Goal: Transaction & Acquisition: Book appointment/travel/reservation

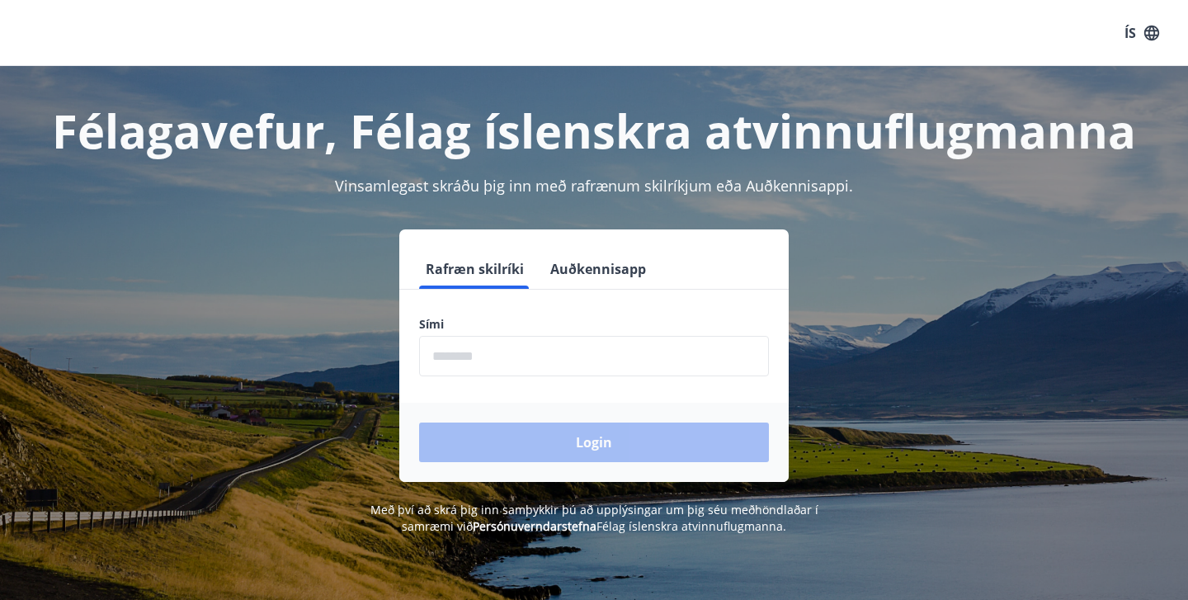
click at [523, 366] on input "phone" at bounding box center [594, 356] width 350 height 40
type input "********"
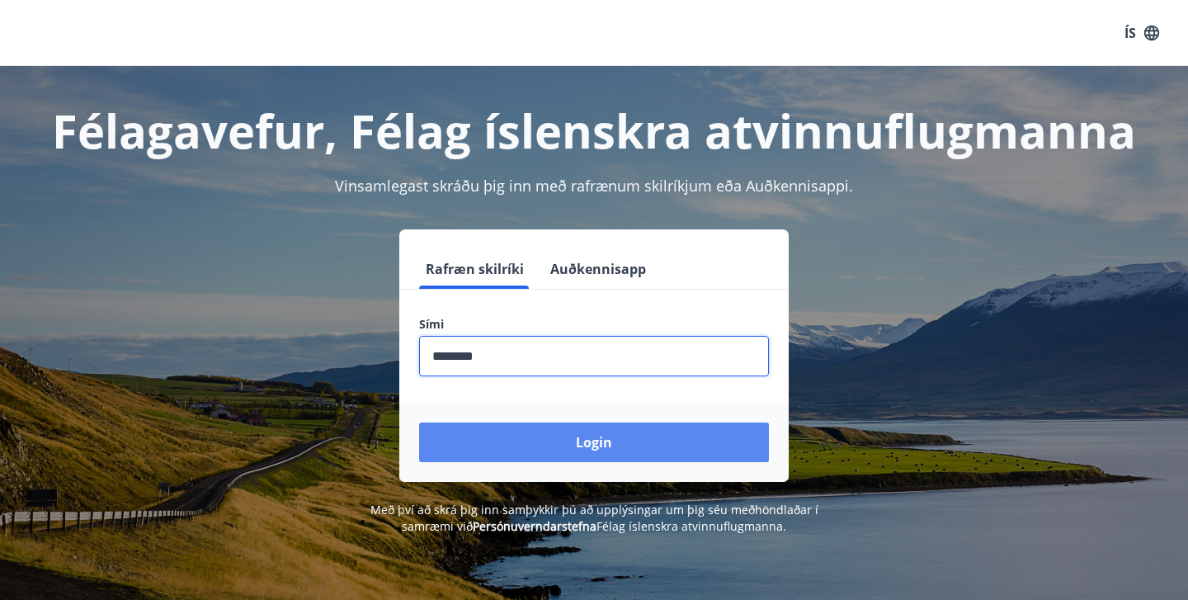
click at [522, 443] on button "Login" at bounding box center [594, 442] width 350 height 40
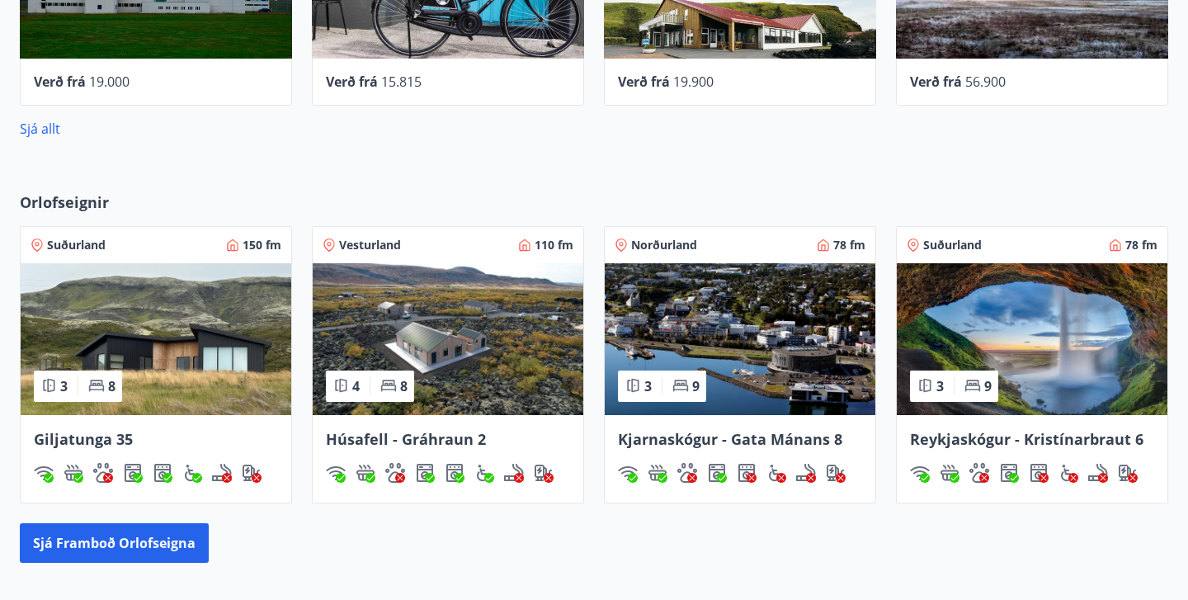
scroll to position [1095, 0]
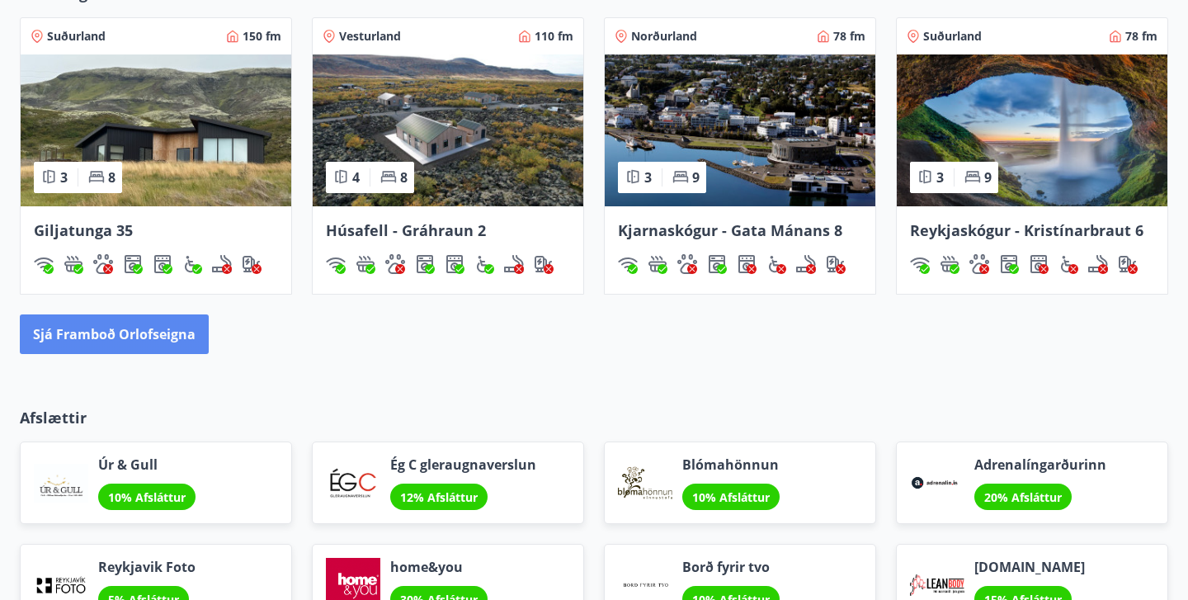
click at [156, 333] on button "Sjá framboð orlofseigna" at bounding box center [114, 334] width 189 height 40
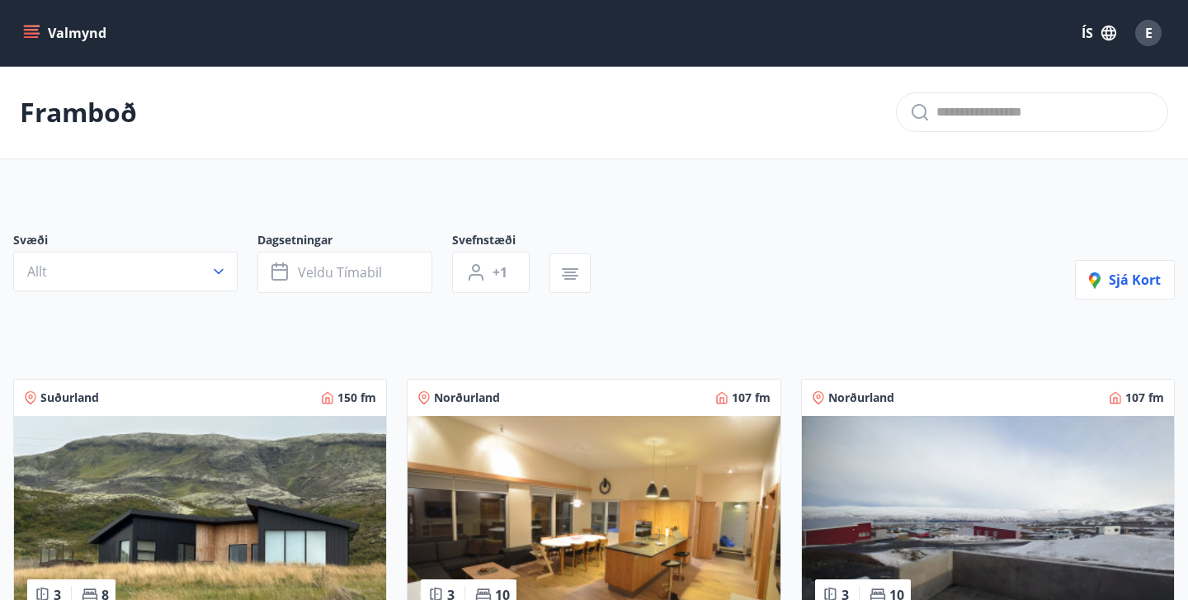
click at [1155, 39] on div "E" at bounding box center [1148, 33] width 26 height 26
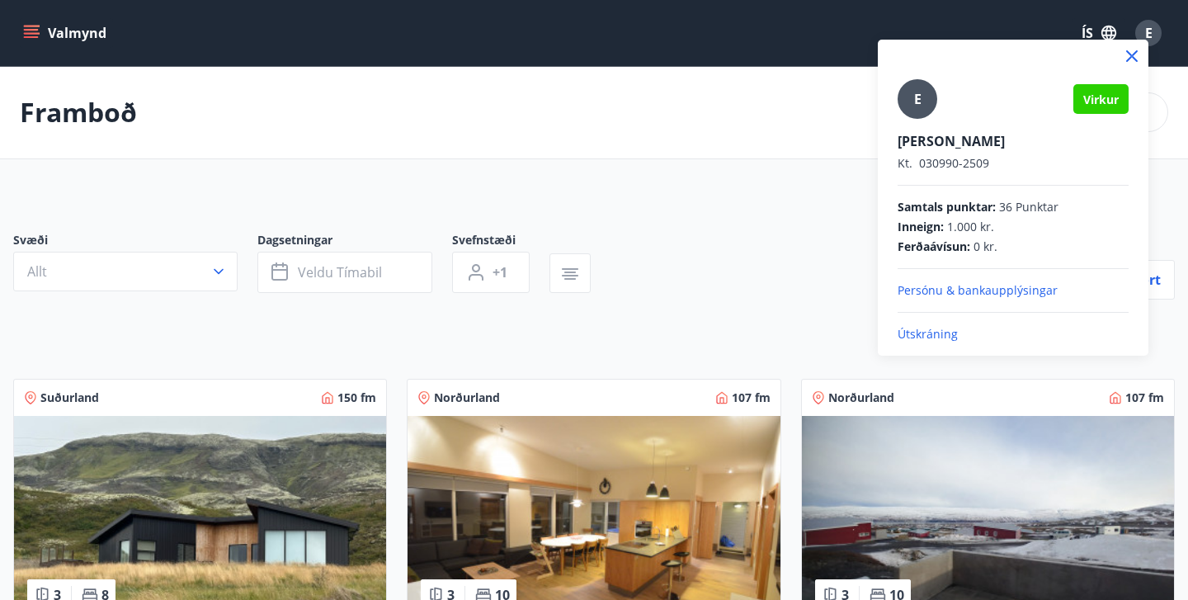
click at [628, 140] on div at bounding box center [594, 300] width 1188 height 600
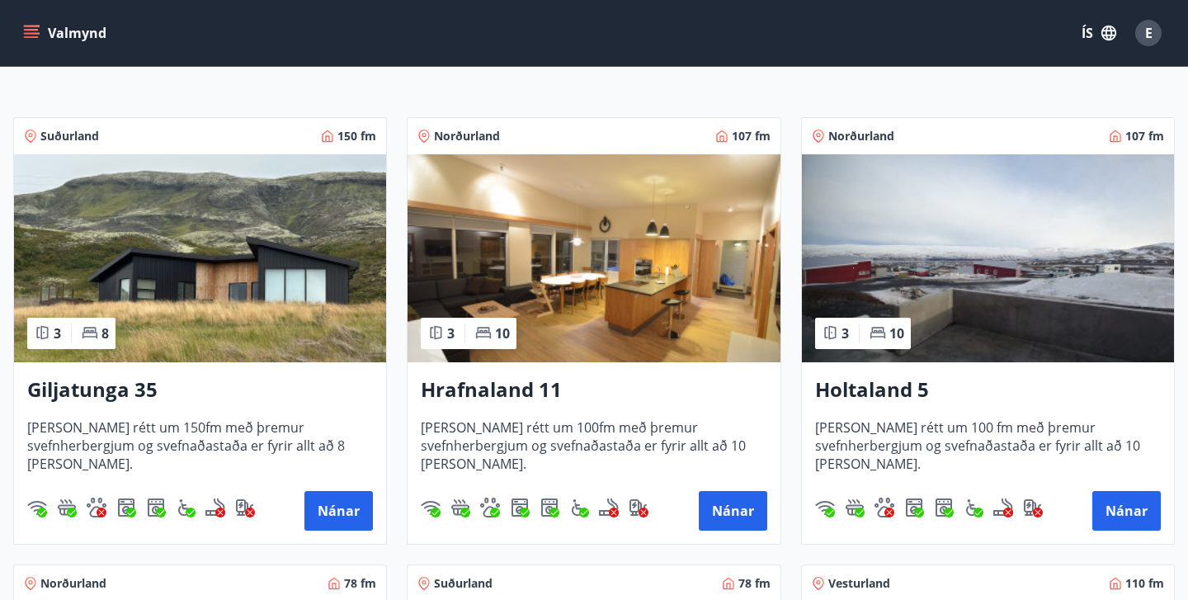
scroll to position [251, 0]
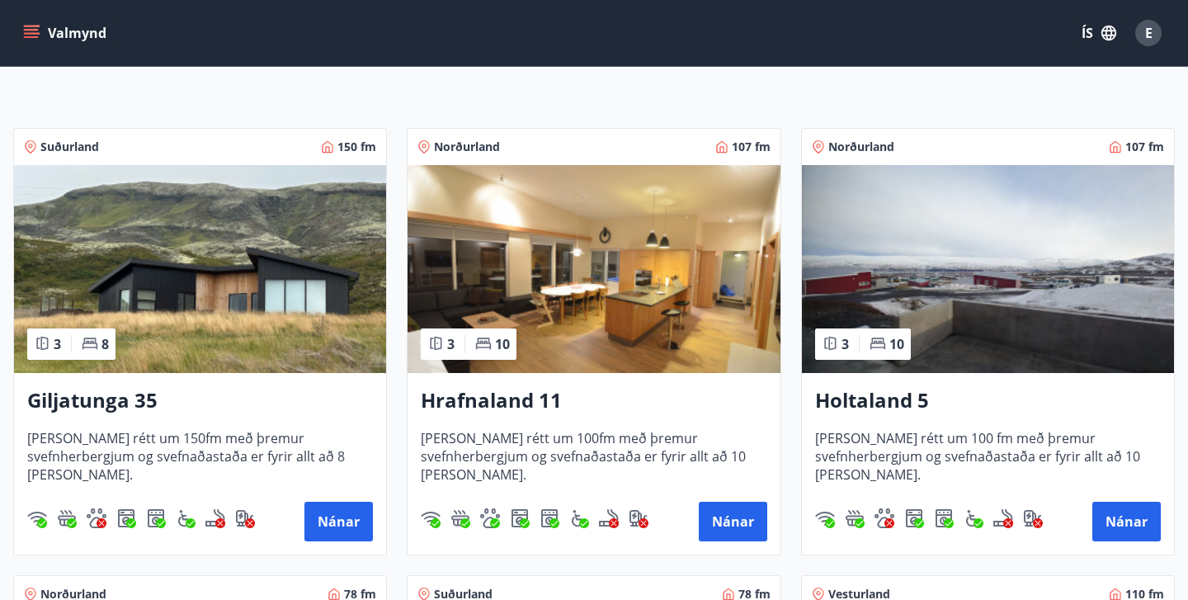
click at [913, 396] on h3 "Holtaland 5" at bounding box center [988, 401] width 346 height 30
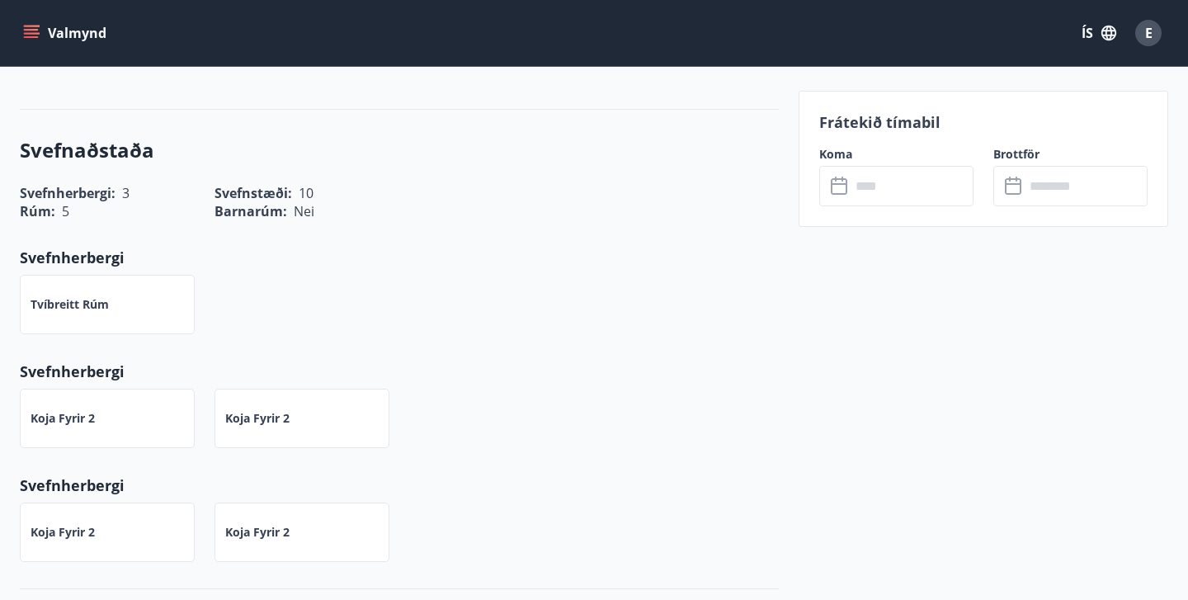
scroll to position [1084, 0]
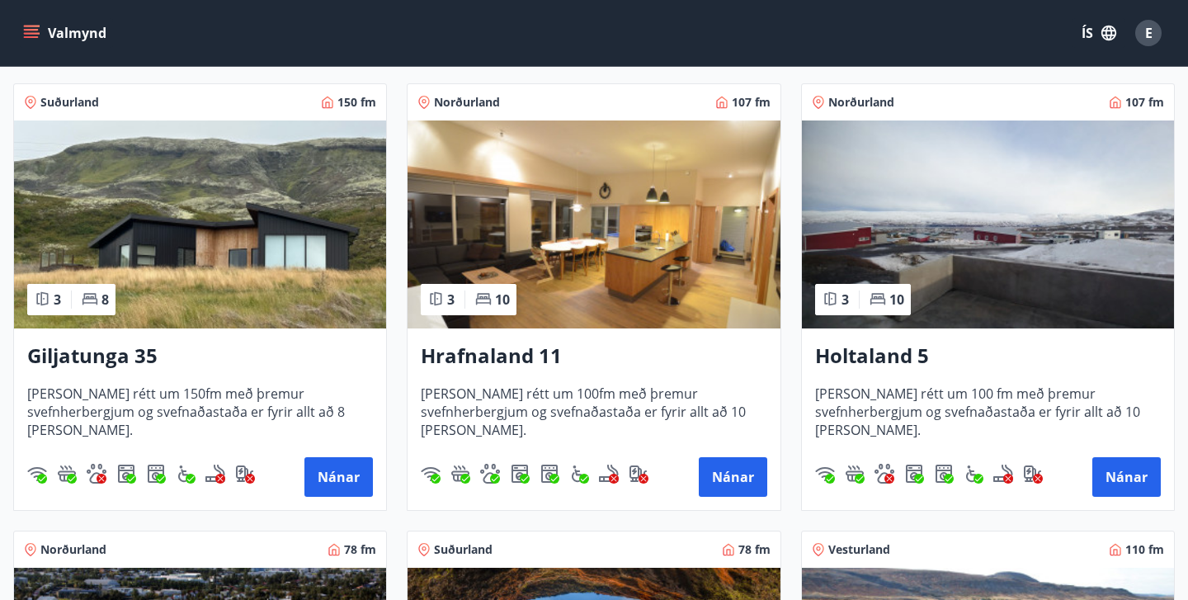
click at [674, 267] on img at bounding box center [594, 224] width 372 height 208
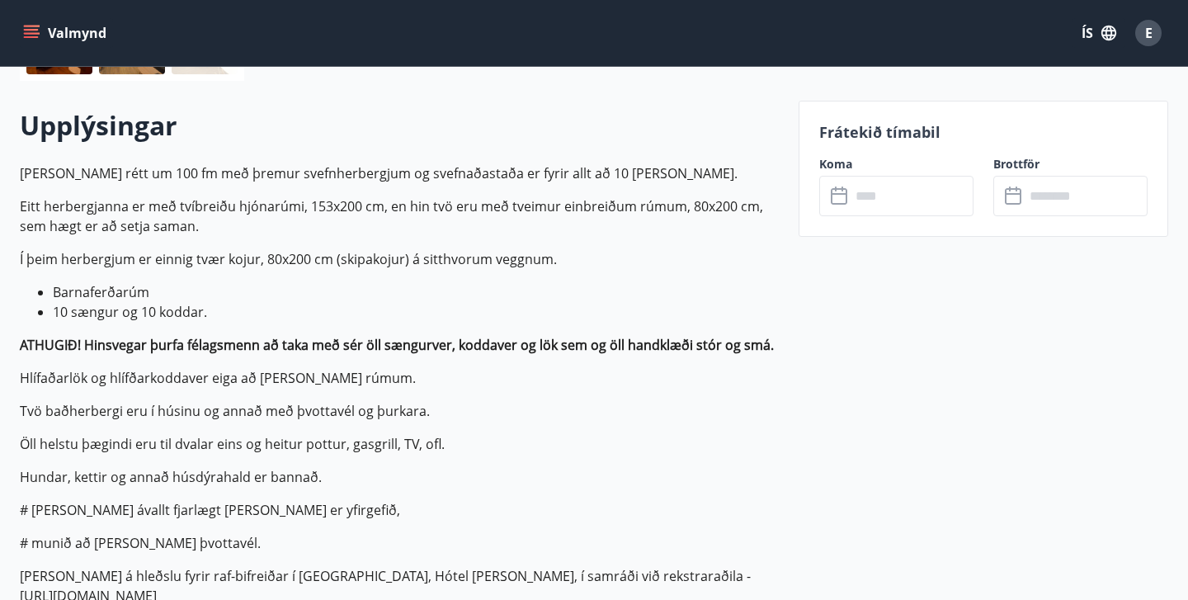
scroll to position [437, 0]
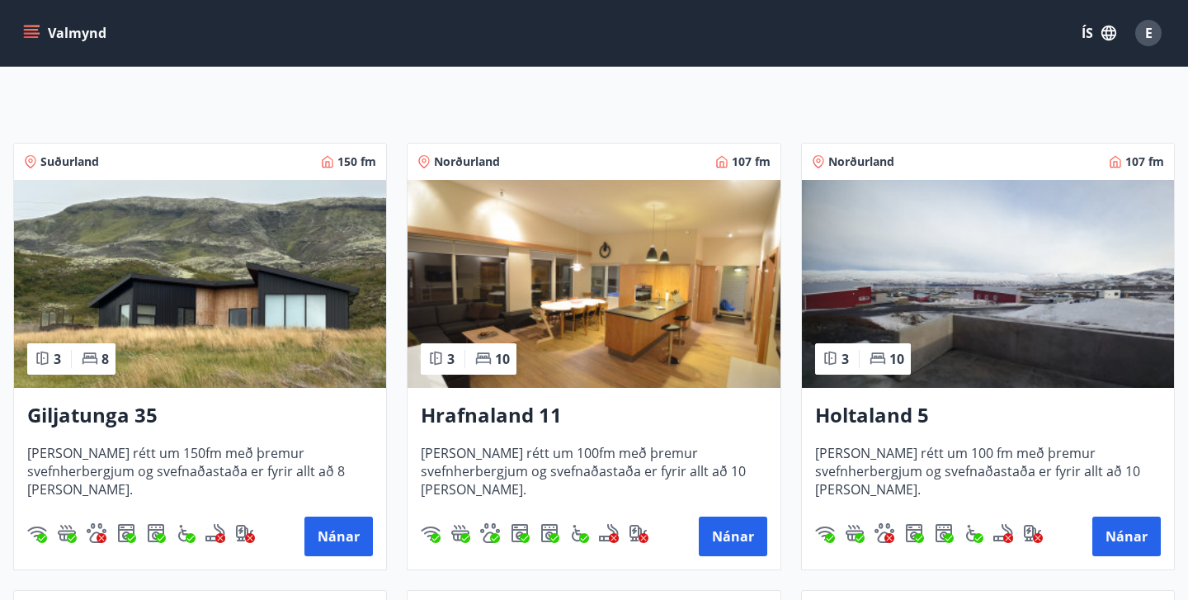
scroll to position [280, 0]
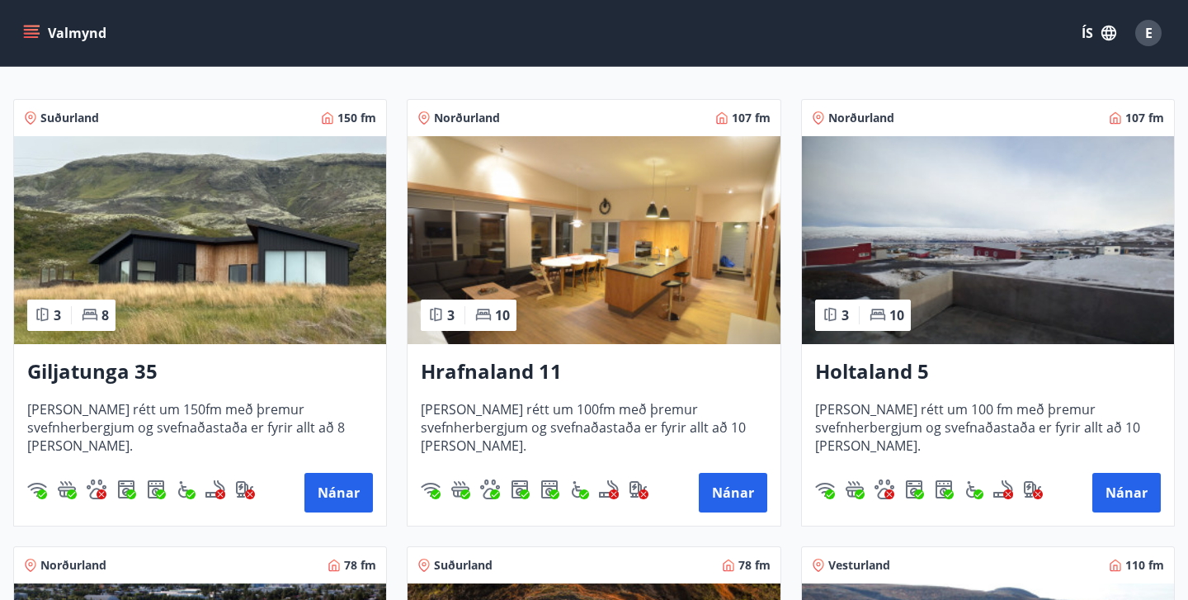
click at [1041, 277] on img at bounding box center [988, 240] width 372 height 208
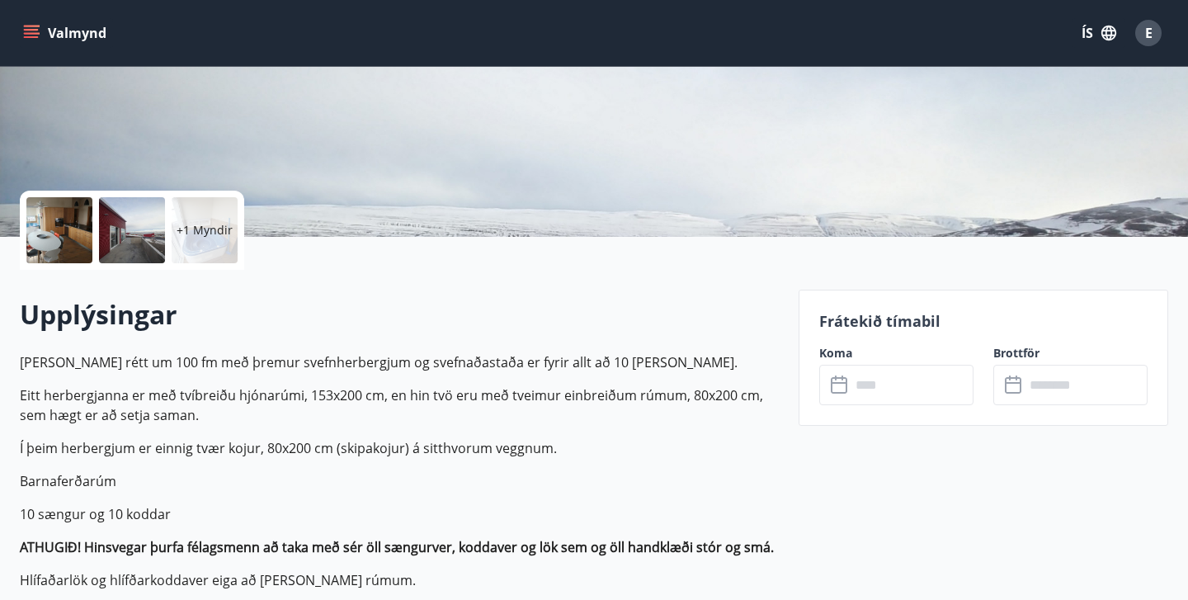
scroll to position [259, 0]
click at [895, 389] on input "text" at bounding box center [912, 384] width 123 height 40
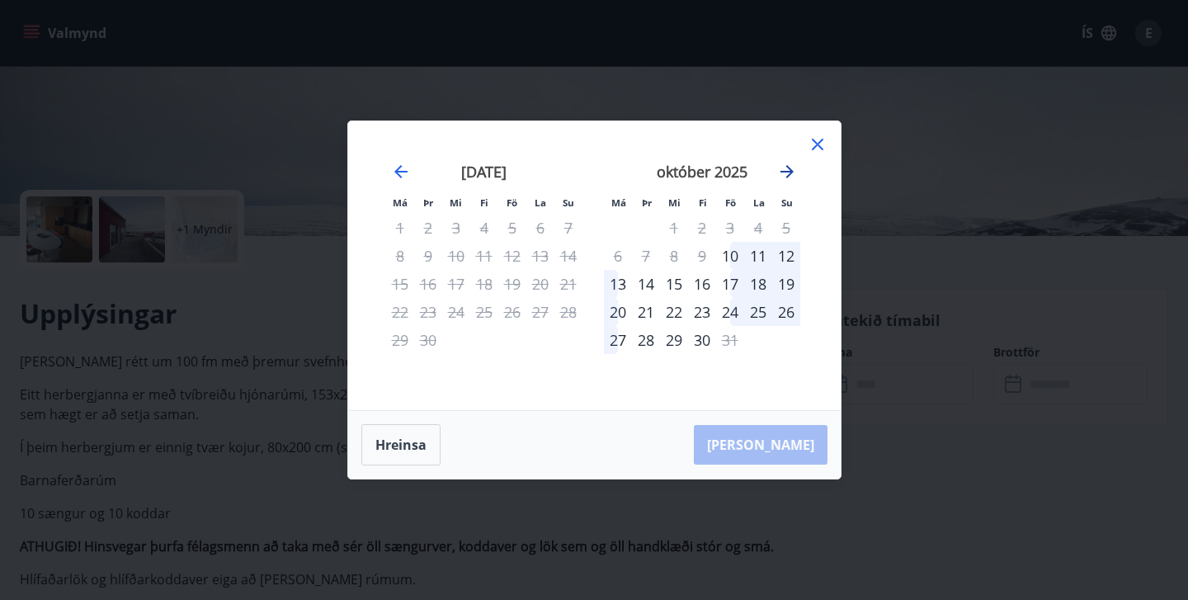
click at [790, 168] on icon "Move forward to switch to the next month." at bounding box center [787, 171] width 13 height 13
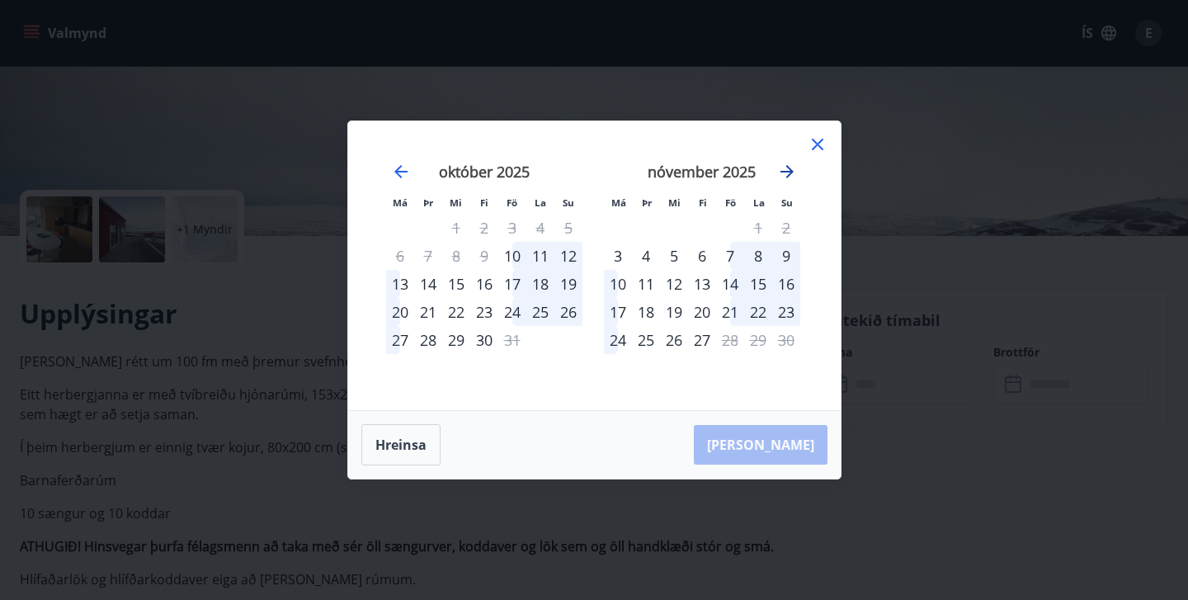
click at [790, 168] on icon "Move forward to switch to the next month." at bounding box center [787, 171] width 13 height 13
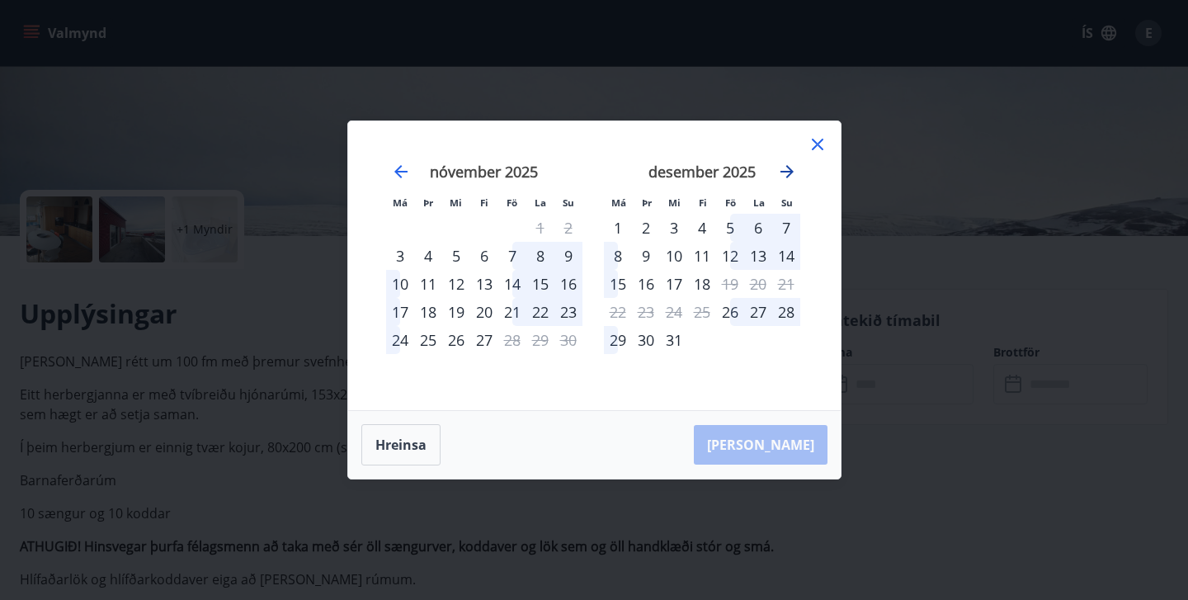
click at [790, 168] on icon "Move forward to switch to the next month." at bounding box center [787, 171] width 13 height 13
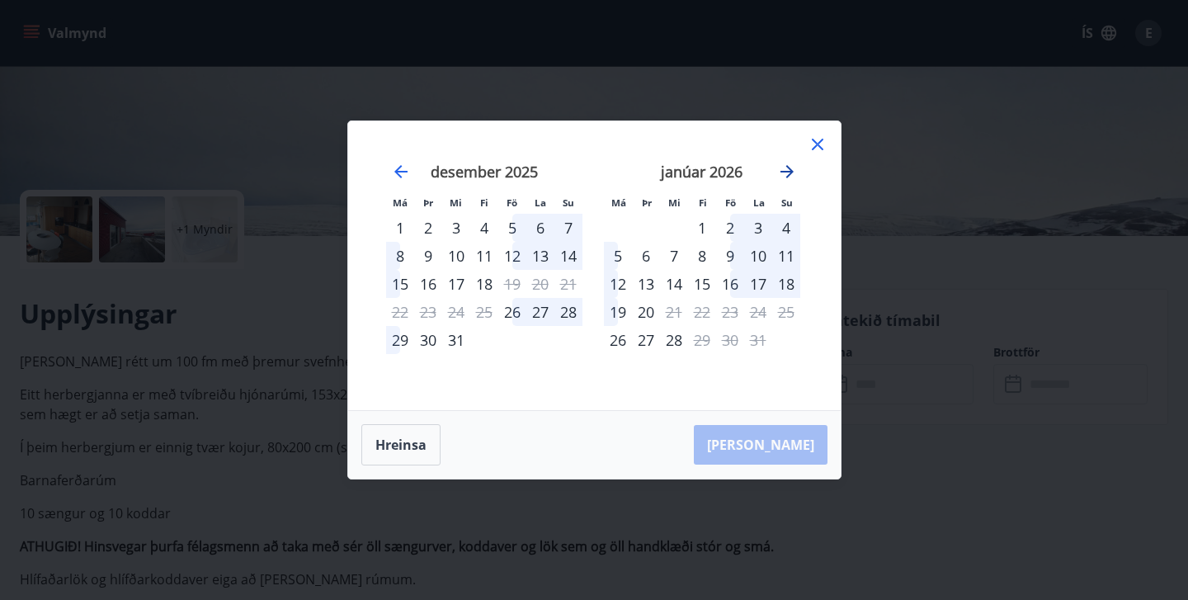
click at [790, 168] on icon "Move forward to switch to the next month." at bounding box center [787, 171] width 13 height 13
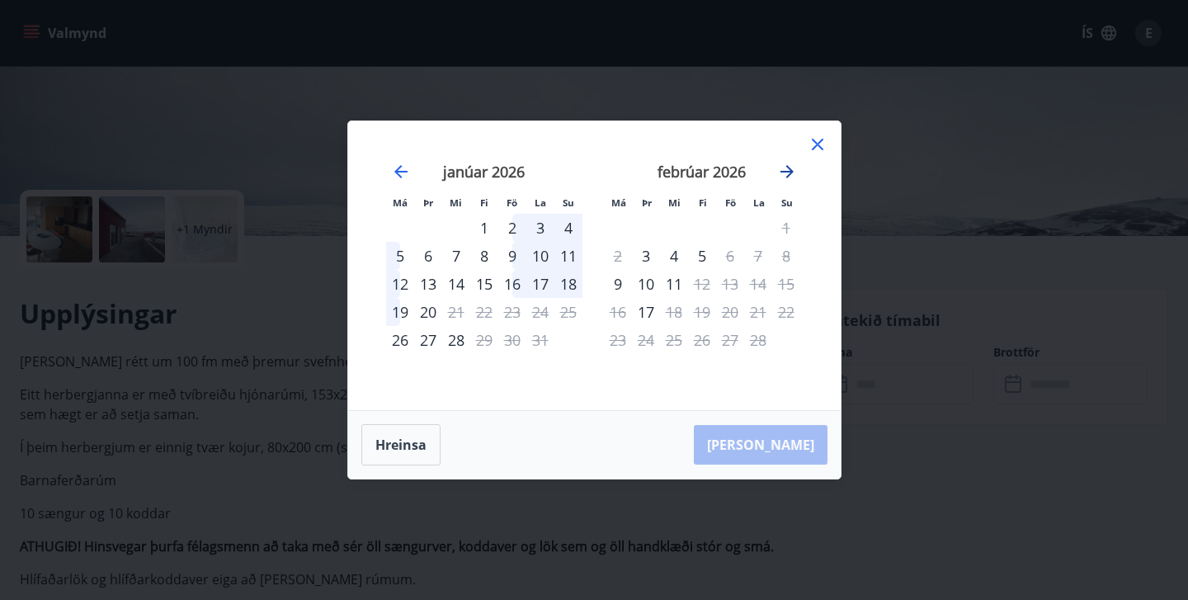
click at [790, 168] on icon "Move forward to switch to the next month." at bounding box center [787, 171] width 13 height 13
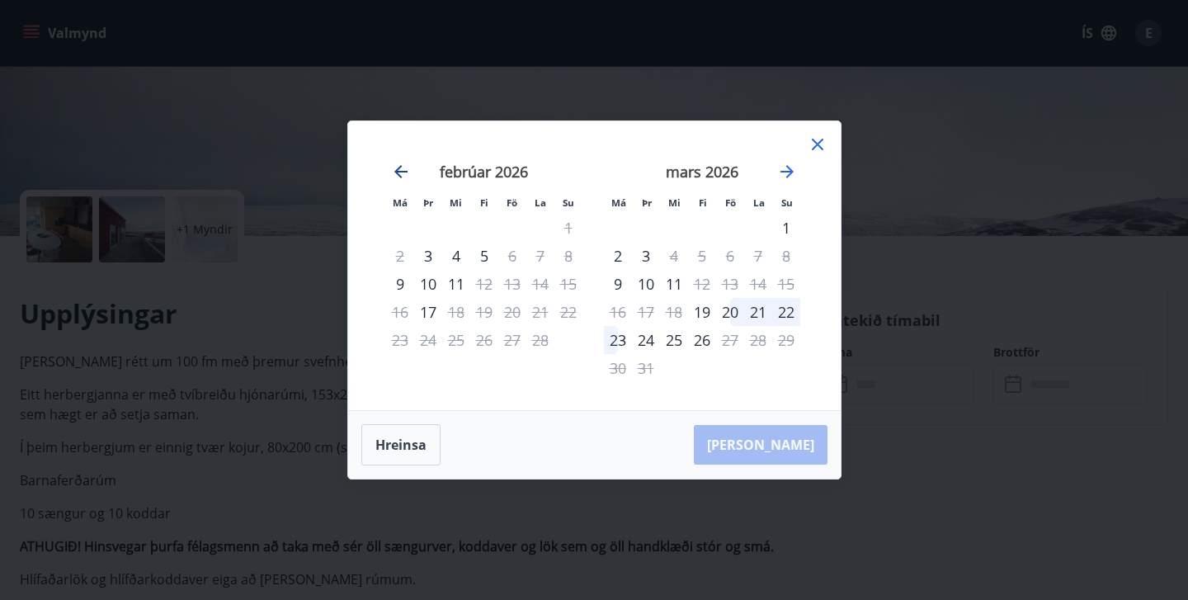
click at [397, 169] on icon "Move backward to switch to the previous month." at bounding box center [400, 171] width 13 height 13
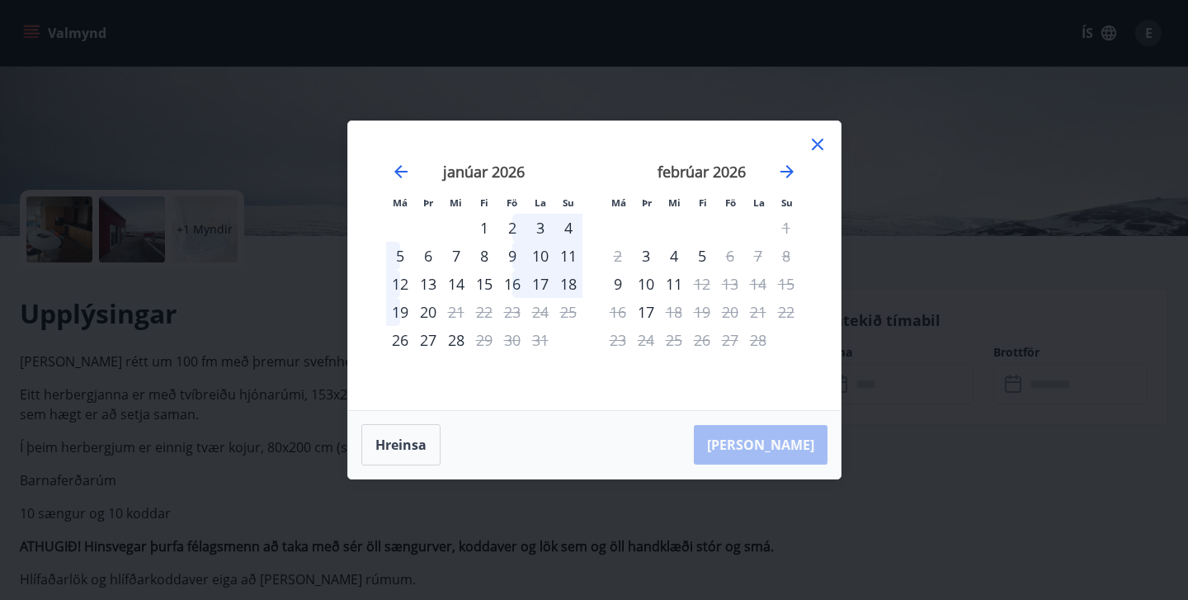
click at [512, 260] on div "9" at bounding box center [512, 256] width 28 height 28
click at [398, 287] on div "12" at bounding box center [400, 284] width 28 height 28
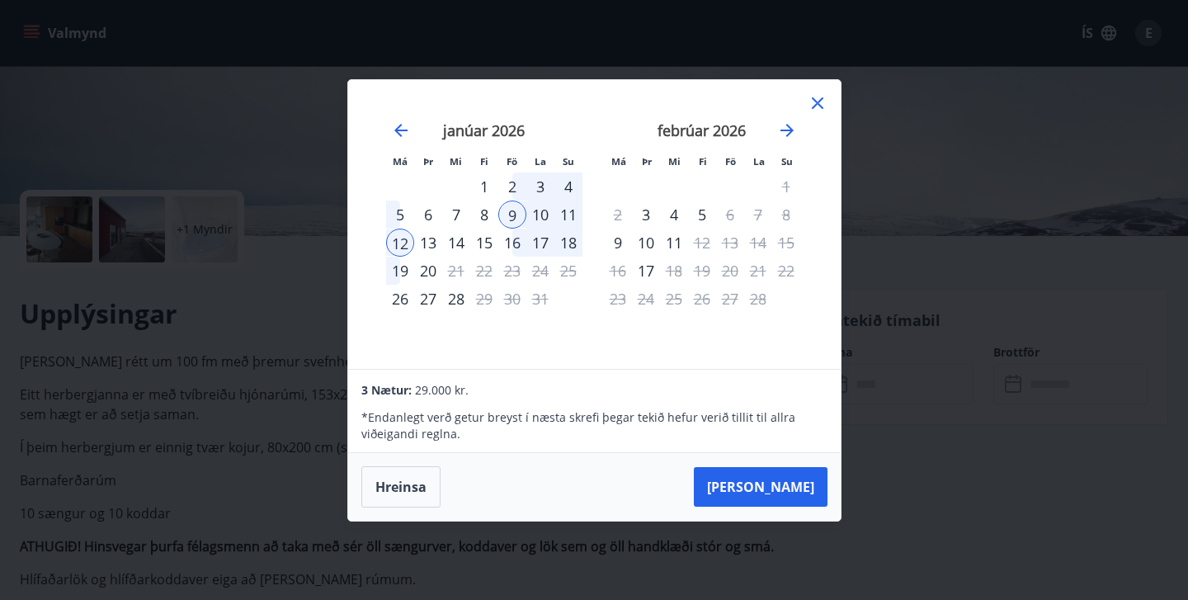
click at [508, 219] on div "9" at bounding box center [512, 215] width 28 height 28
click at [489, 246] on div "15" at bounding box center [484, 243] width 28 height 28
click at [511, 234] on div "16" at bounding box center [512, 243] width 28 height 28
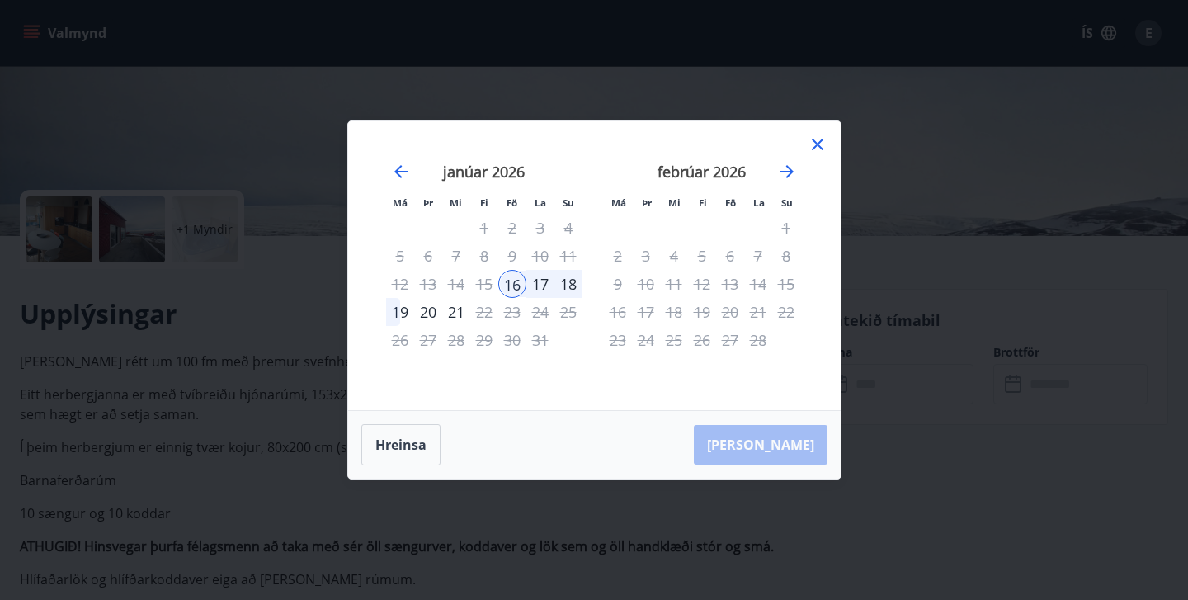
click at [512, 258] on div "9" at bounding box center [512, 256] width 28 height 28
click at [412, 448] on button "Hreinsa" at bounding box center [400, 444] width 79 height 41
click at [512, 257] on div "9" at bounding box center [512, 256] width 28 height 28
click at [513, 281] on div "16" at bounding box center [512, 284] width 28 height 28
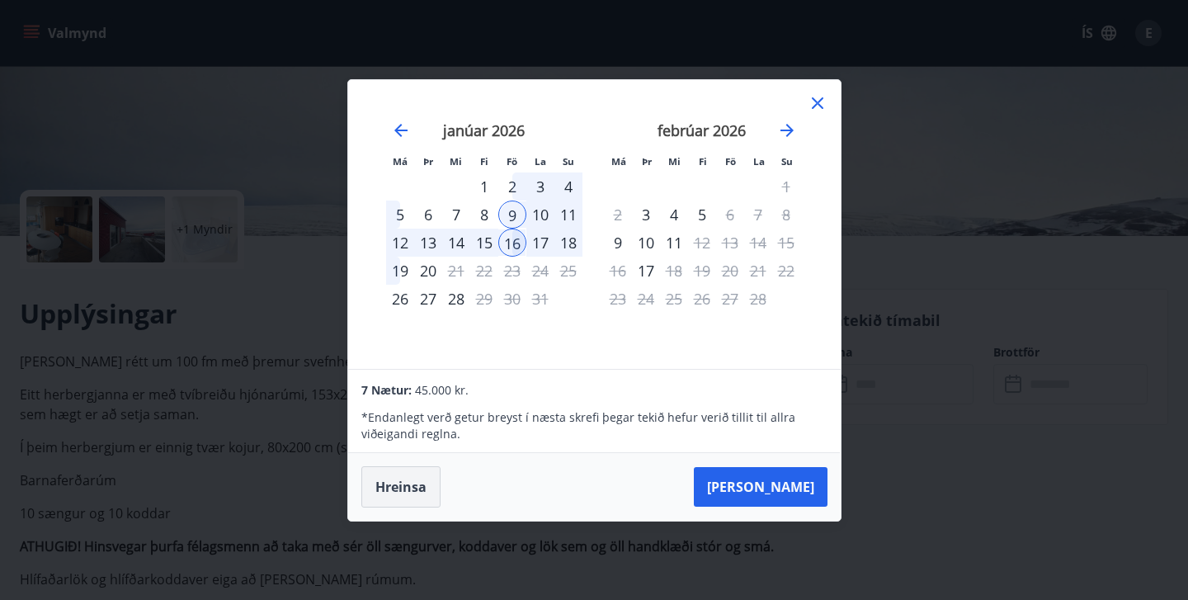
click at [406, 474] on button "Hreinsa" at bounding box center [400, 486] width 79 height 41
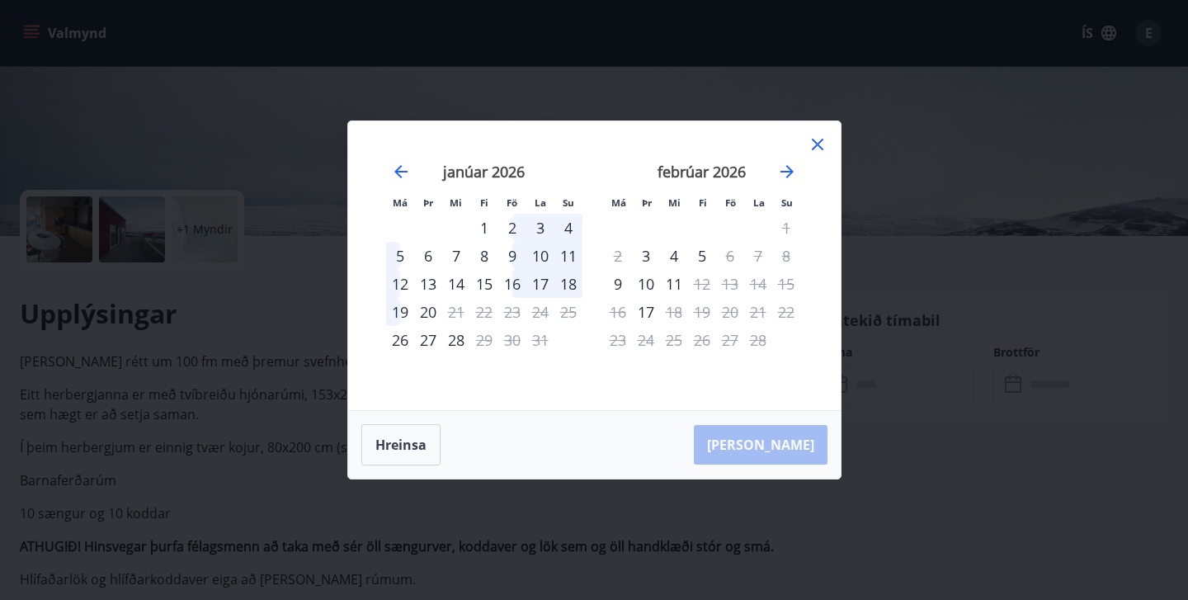
click at [482, 256] on div "8" at bounding box center [484, 256] width 28 height 28
click at [400, 285] on div "12" at bounding box center [400, 284] width 28 height 28
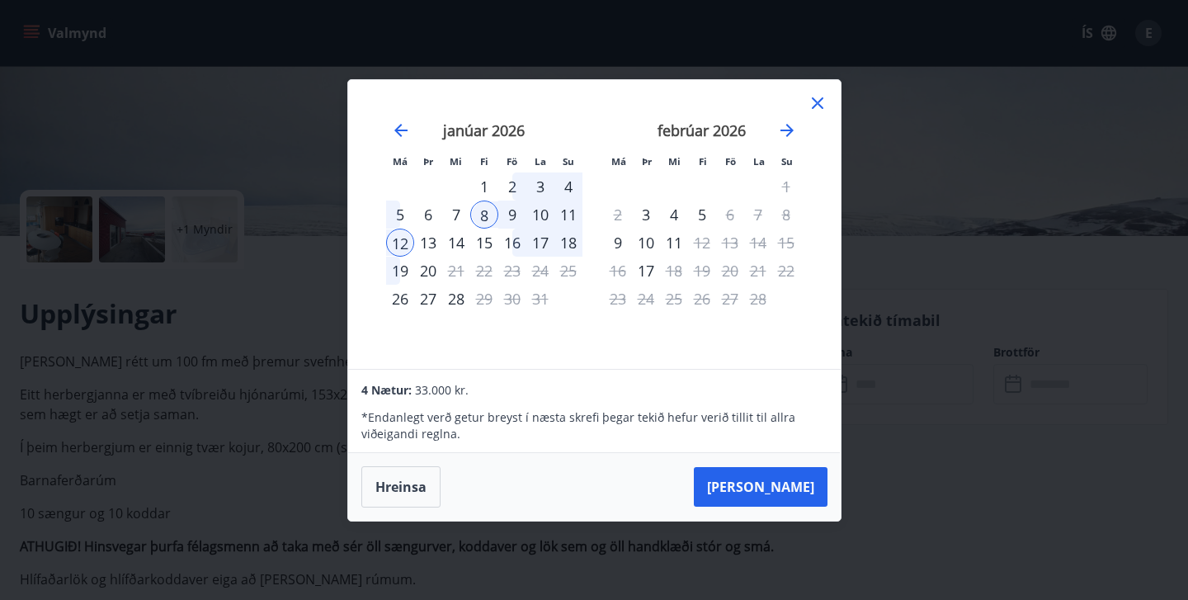
click at [820, 106] on icon at bounding box center [818, 103] width 12 height 12
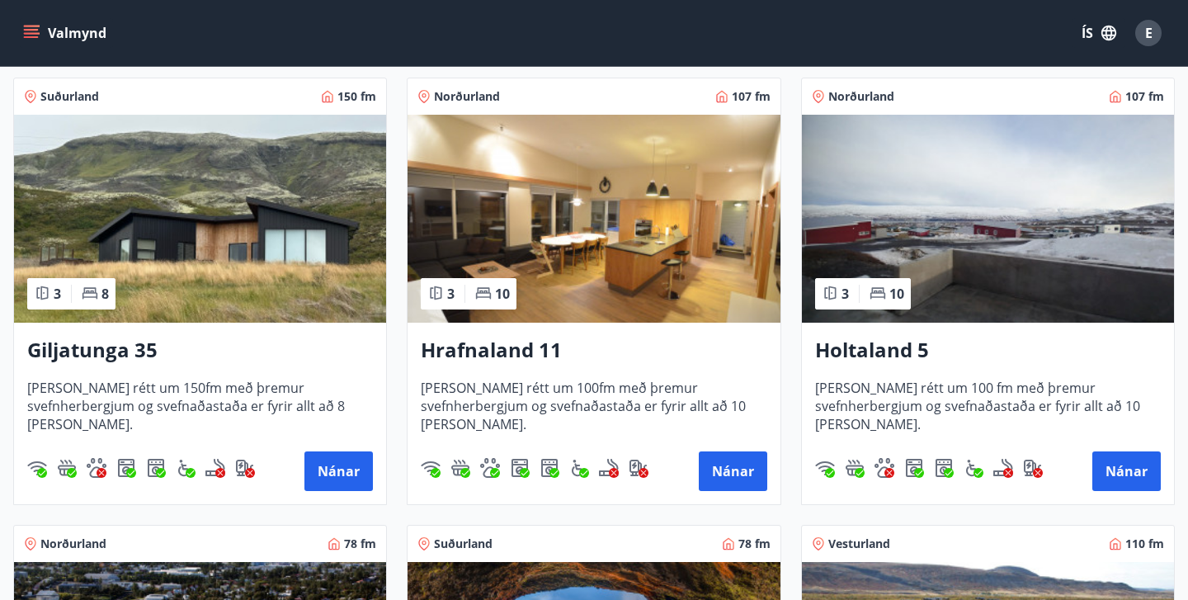
click at [609, 229] on img at bounding box center [594, 219] width 372 height 208
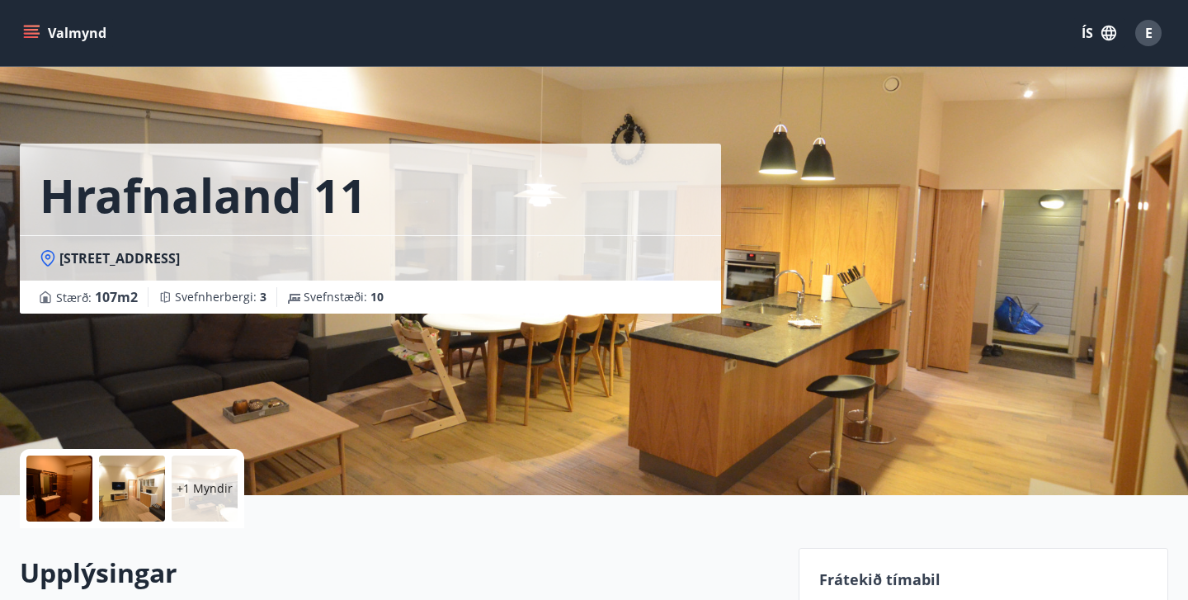
scroll to position [216, 0]
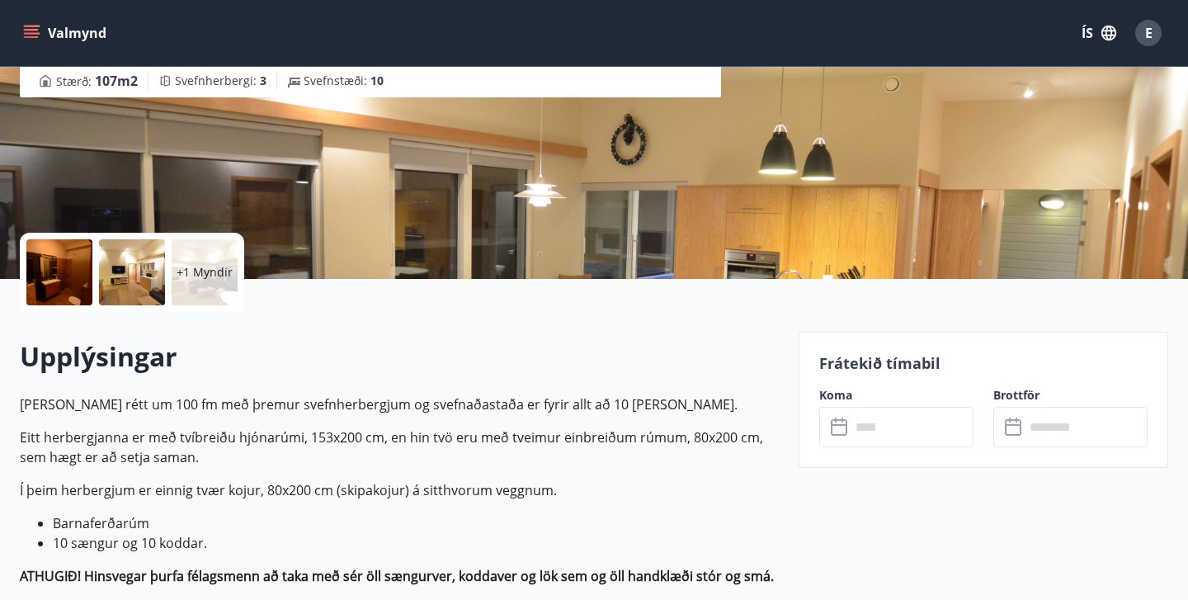
click at [877, 429] on input "text" at bounding box center [912, 427] width 123 height 40
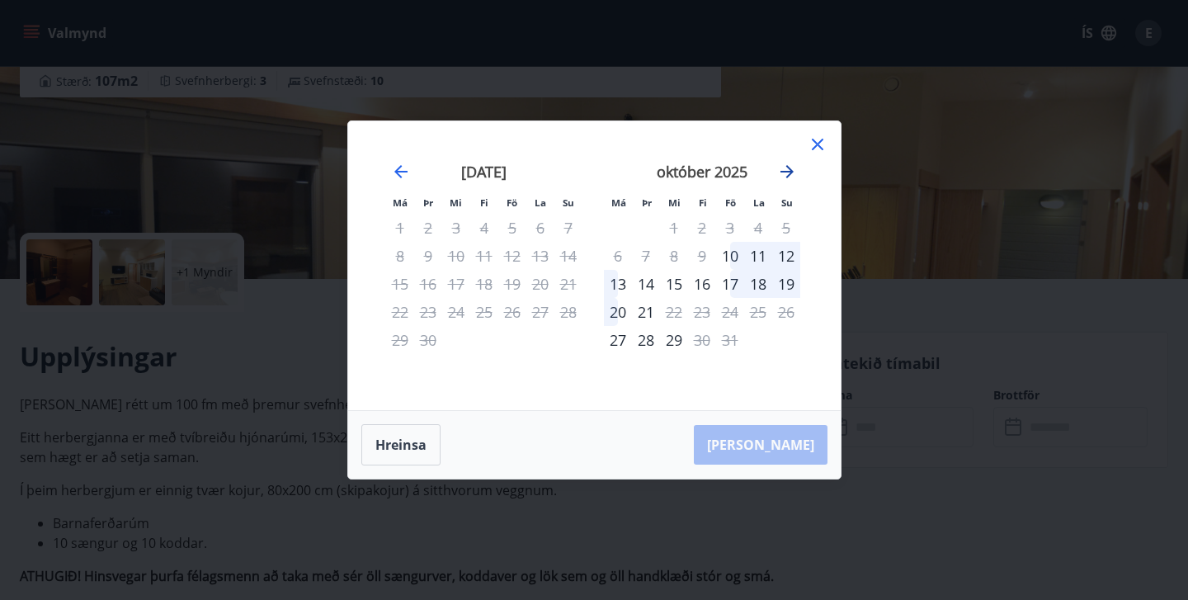
click at [782, 173] on icon "Move forward to switch to the next month." at bounding box center [787, 172] width 20 height 20
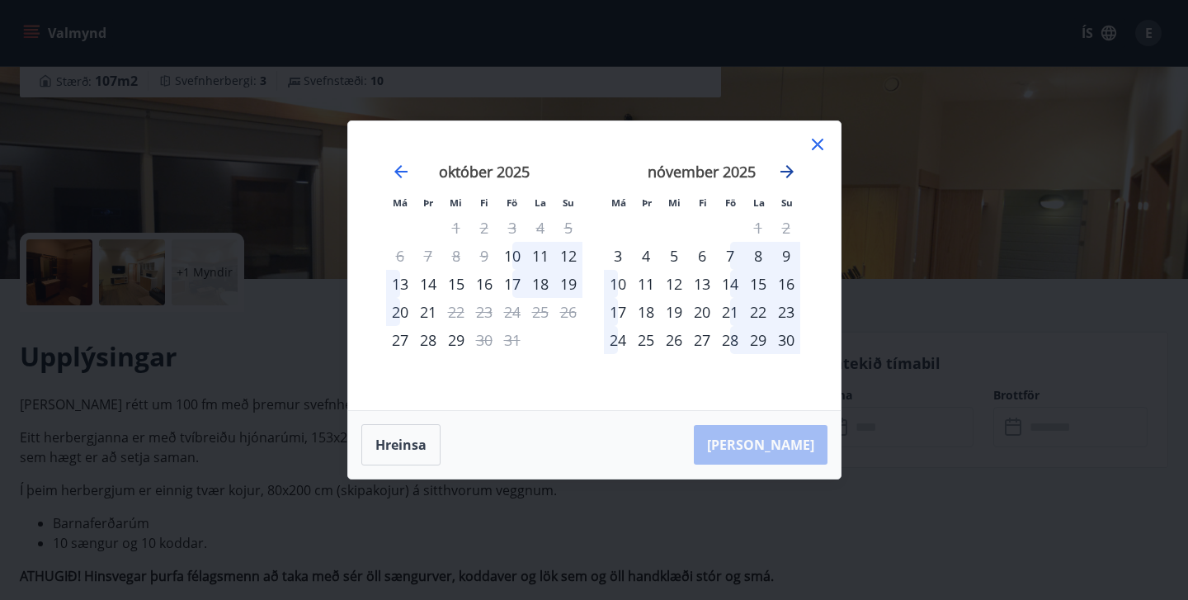
click at [782, 173] on icon "Move forward to switch to the next month." at bounding box center [787, 172] width 20 height 20
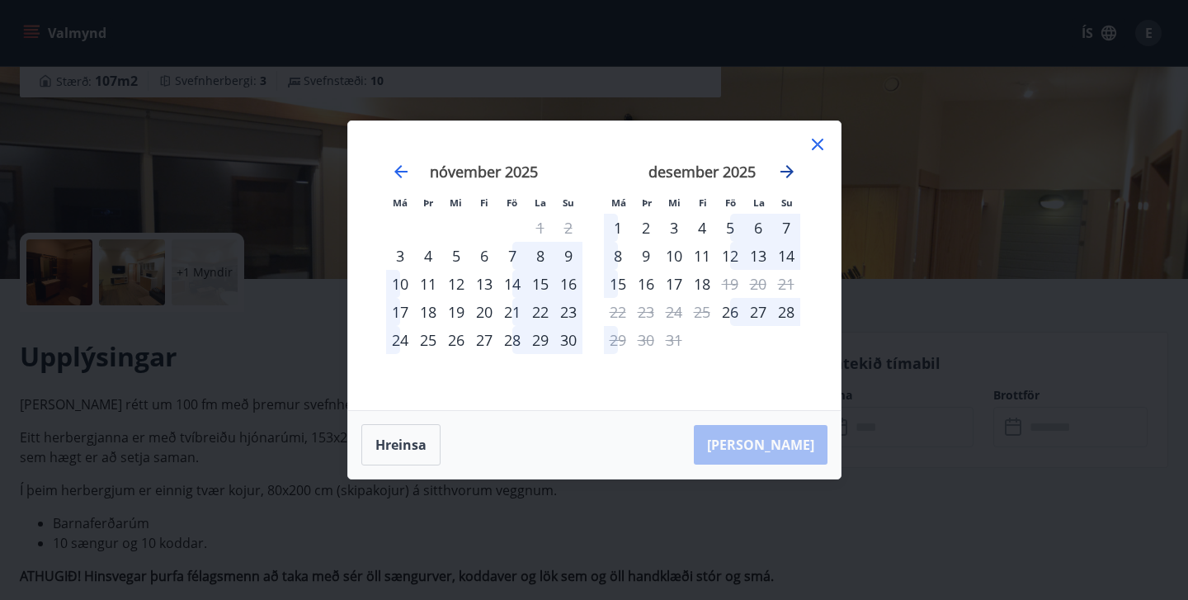
click at [782, 173] on icon "Move forward to switch to the next month." at bounding box center [787, 172] width 20 height 20
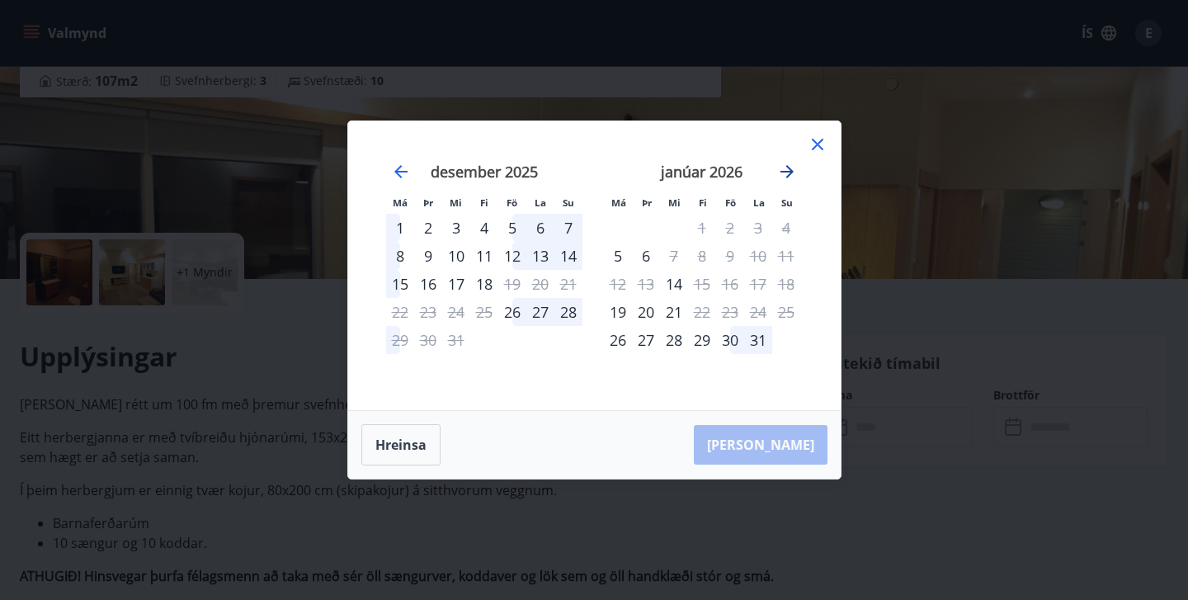
click at [782, 173] on icon "Move forward to switch to the next month." at bounding box center [787, 172] width 20 height 20
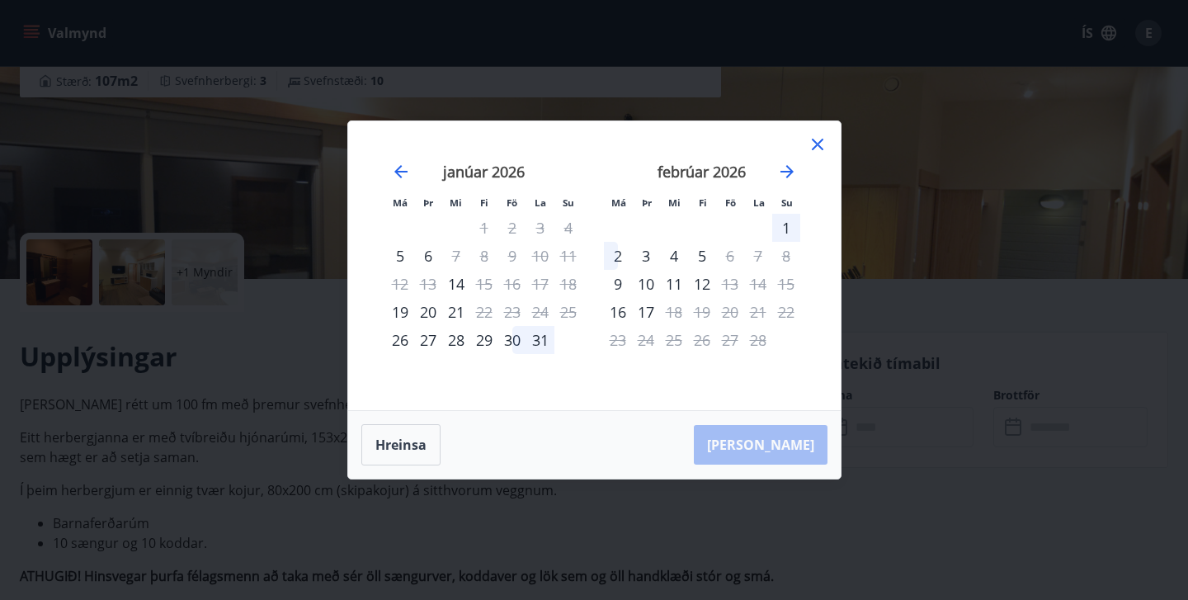
click at [816, 144] on icon at bounding box center [818, 145] width 12 height 12
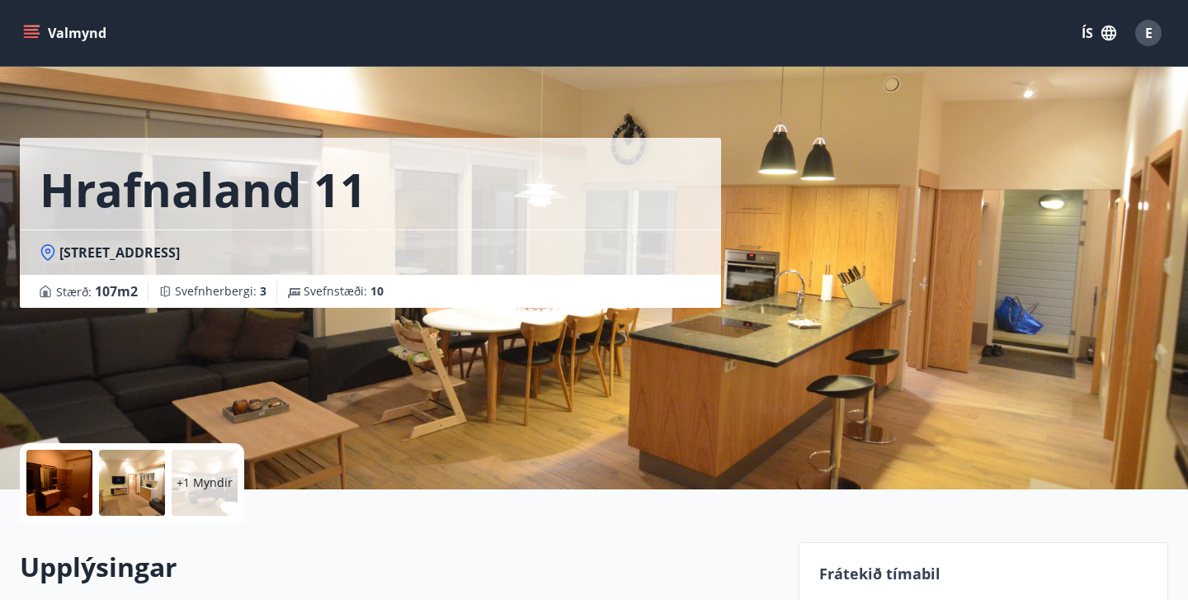
scroll to position [0, 0]
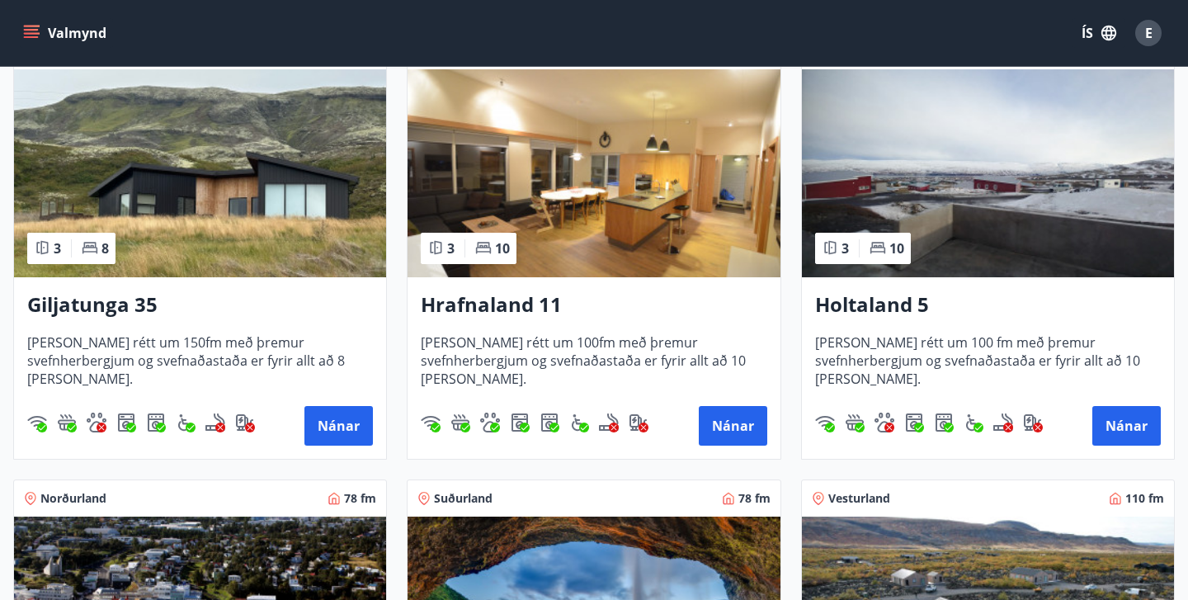
scroll to position [373, 0]
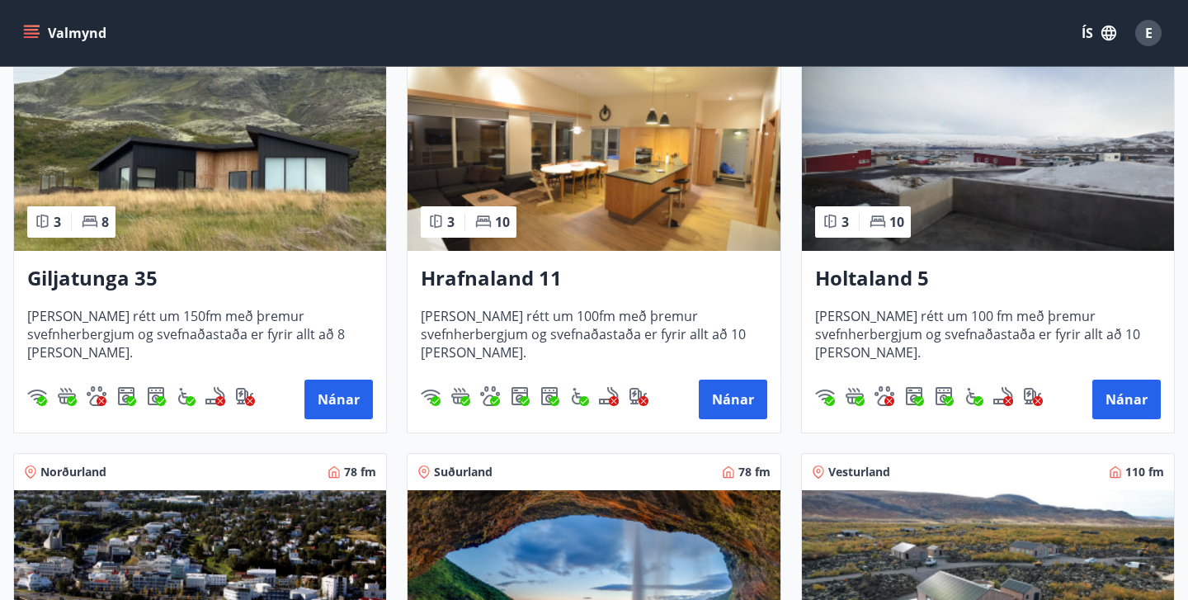
click at [958, 197] on img at bounding box center [988, 147] width 372 height 208
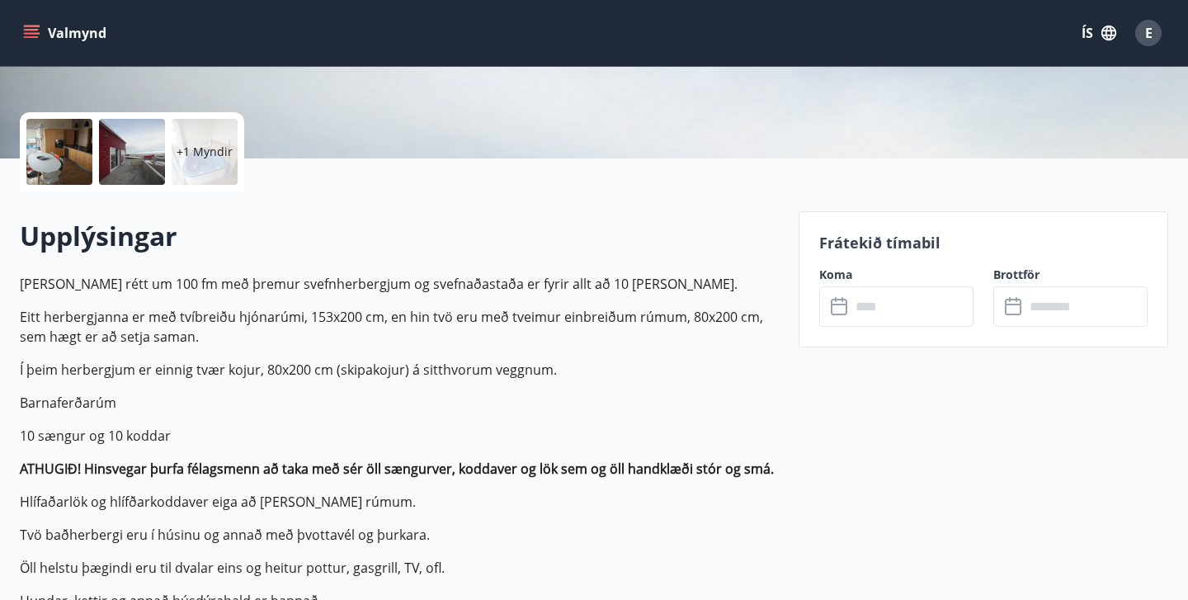
scroll to position [337, 0]
click at [871, 307] on input "text" at bounding box center [912, 306] width 123 height 40
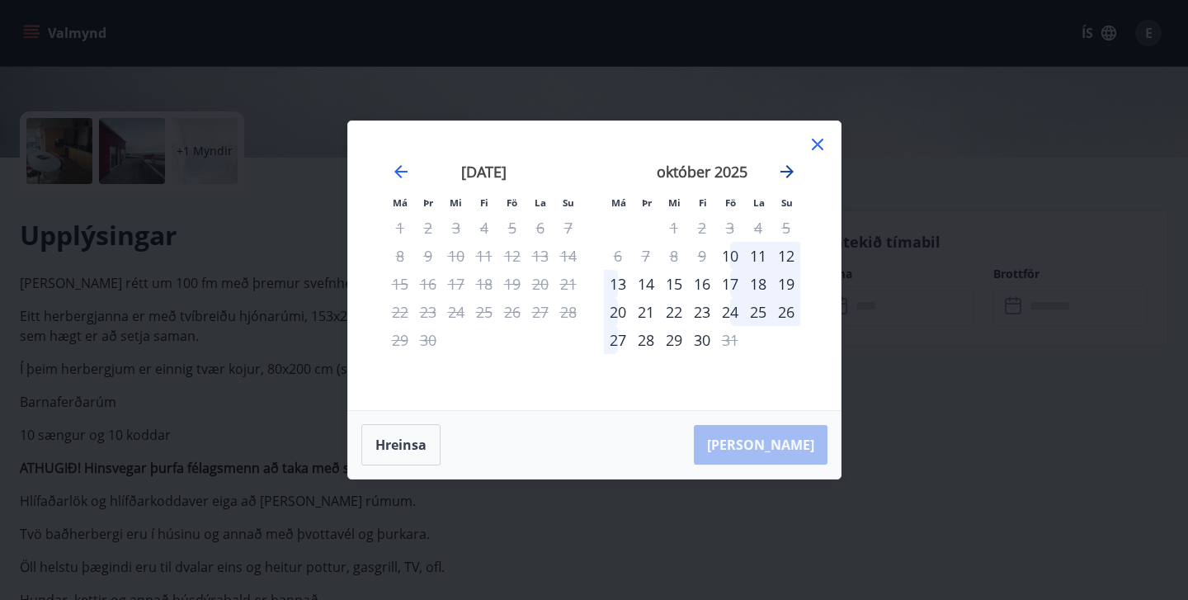
click at [788, 172] on icon "Move forward to switch to the next month." at bounding box center [787, 171] width 13 height 13
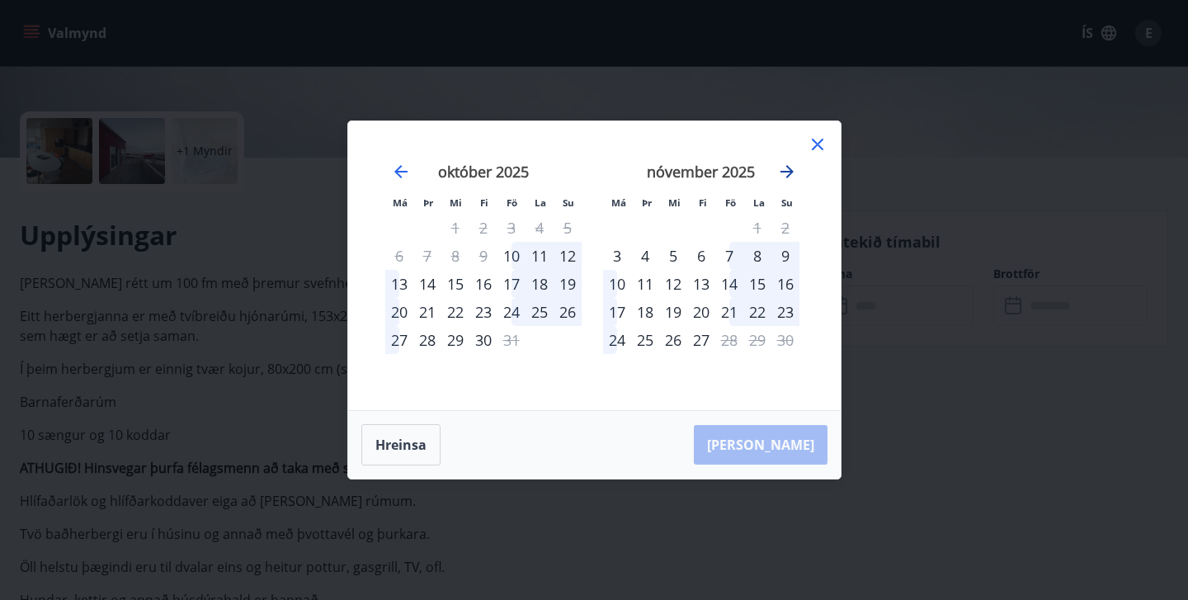
click at [788, 172] on icon "Move forward to switch to the next month." at bounding box center [787, 171] width 13 height 13
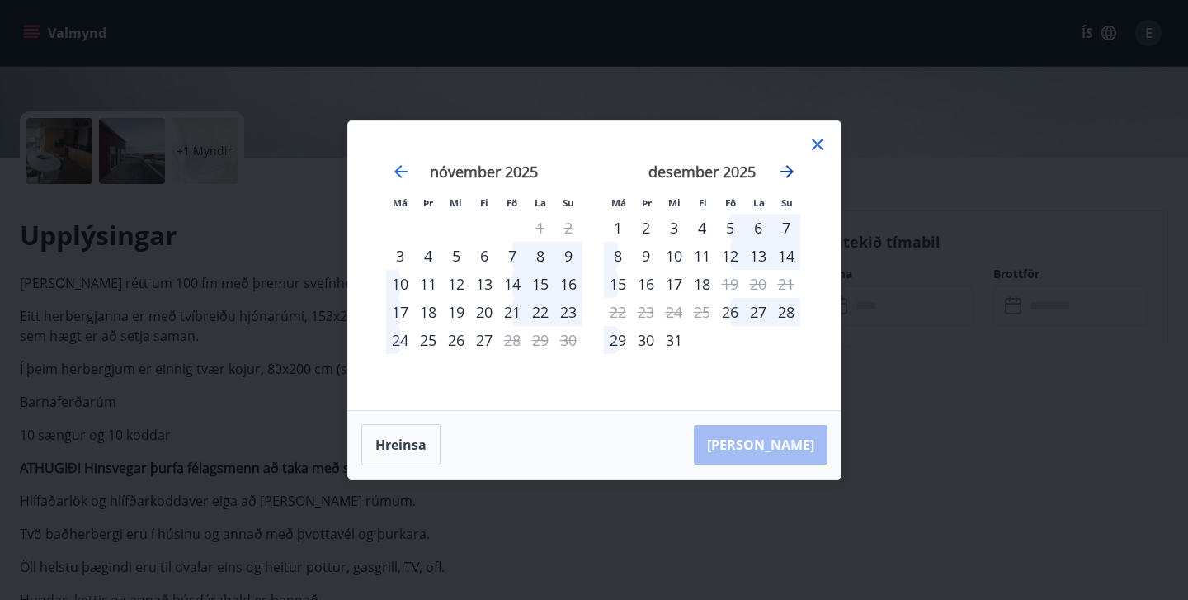
click at [788, 172] on icon "Move forward to switch to the next month." at bounding box center [787, 171] width 13 height 13
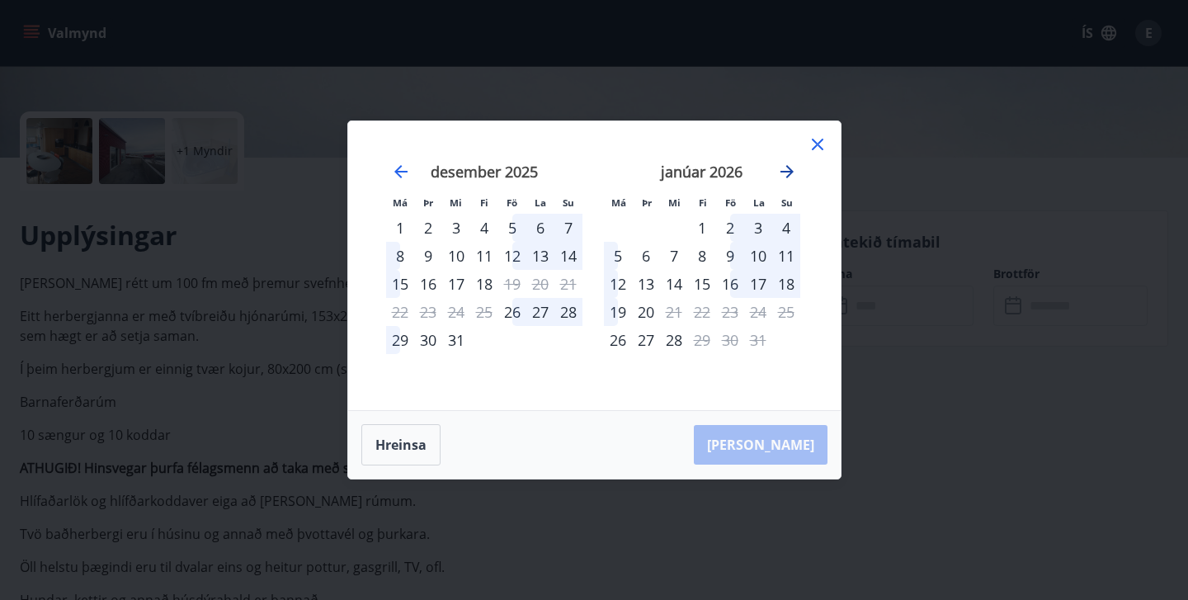
click at [788, 172] on icon "Move forward to switch to the next month." at bounding box center [787, 171] width 13 height 13
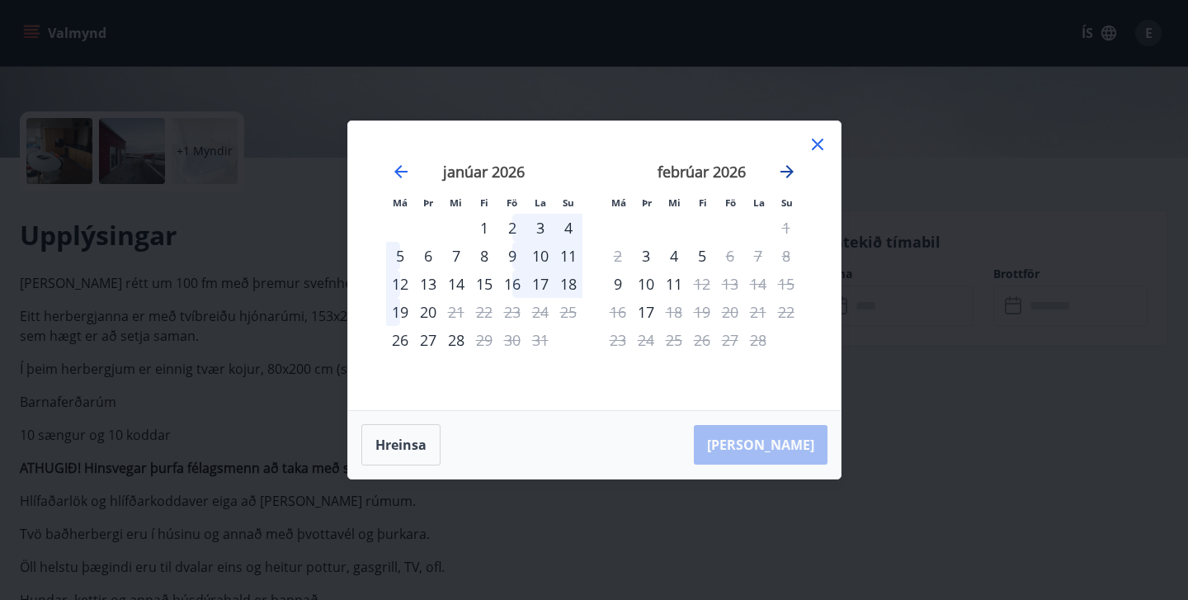
click at [788, 172] on icon "Move forward to switch to the next month." at bounding box center [787, 171] width 13 height 13
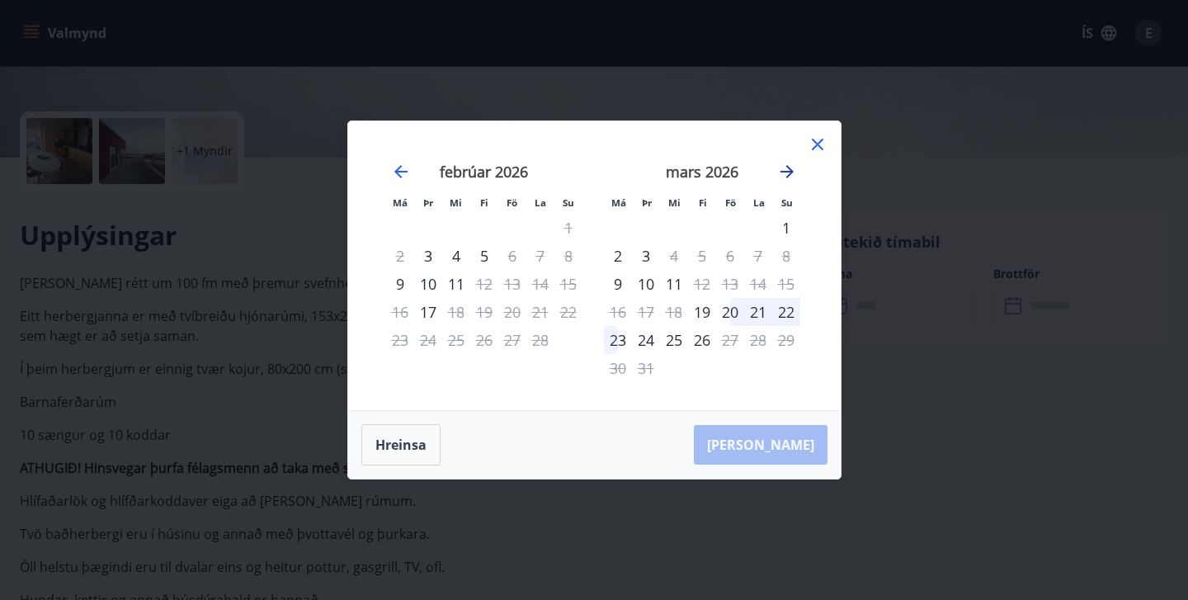
click at [788, 172] on icon "Move forward to switch to the next month." at bounding box center [787, 171] width 13 height 13
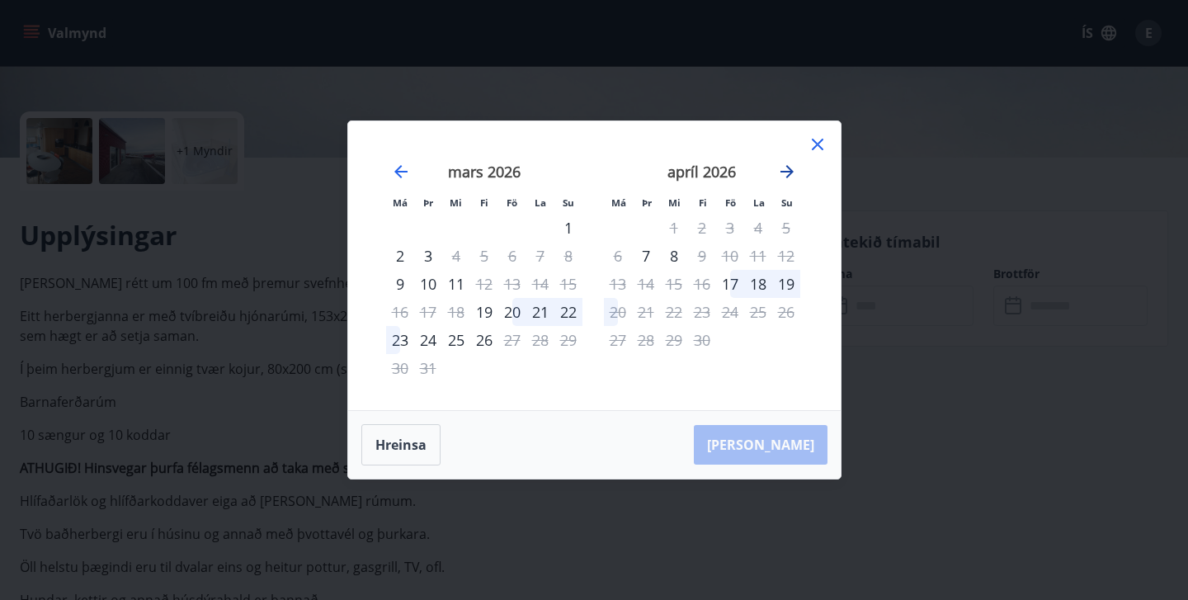
click at [788, 172] on icon "Move forward to switch to the next month." at bounding box center [787, 171] width 13 height 13
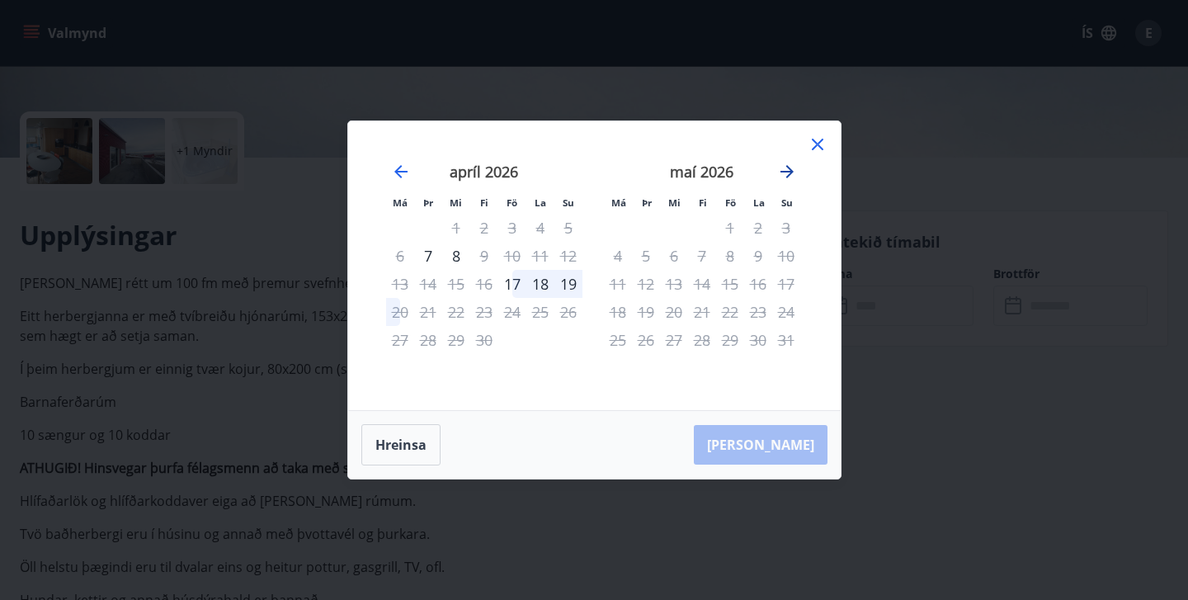
click at [788, 172] on icon "Move forward to switch to the next month." at bounding box center [787, 171] width 13 height 13
click at [395, 168] on icon "Move backward to switch to the previous month." at bounding box center [401, 172] width 20 height 20
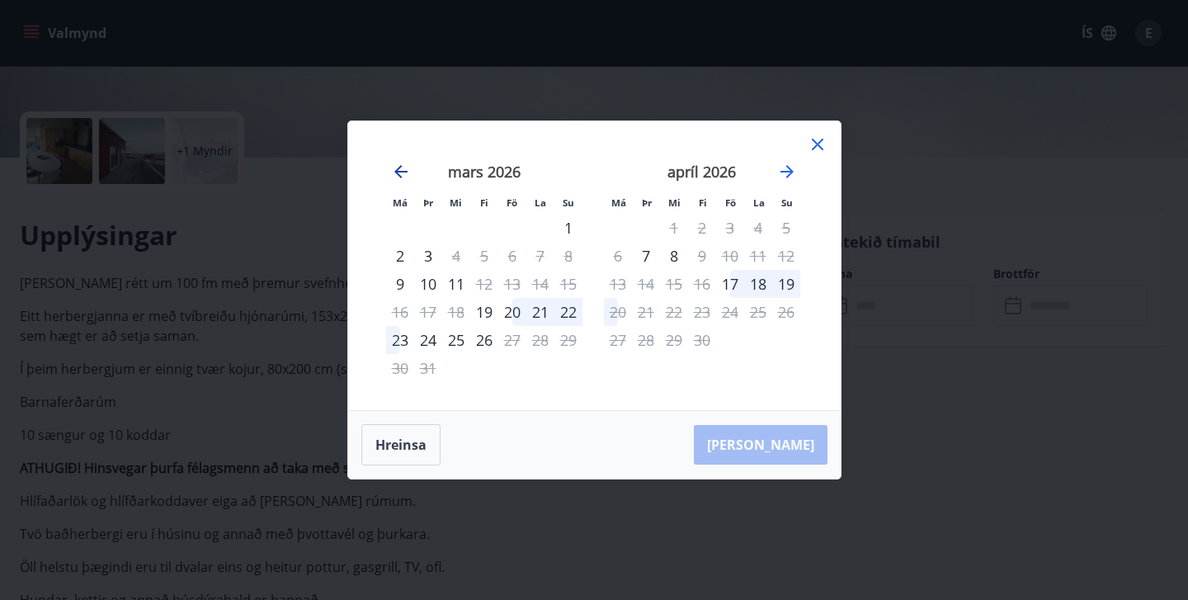
click at [401, 170] on icon "Move backward to switch to the previous month." at bounding box center [401, 172] width 20 height 20
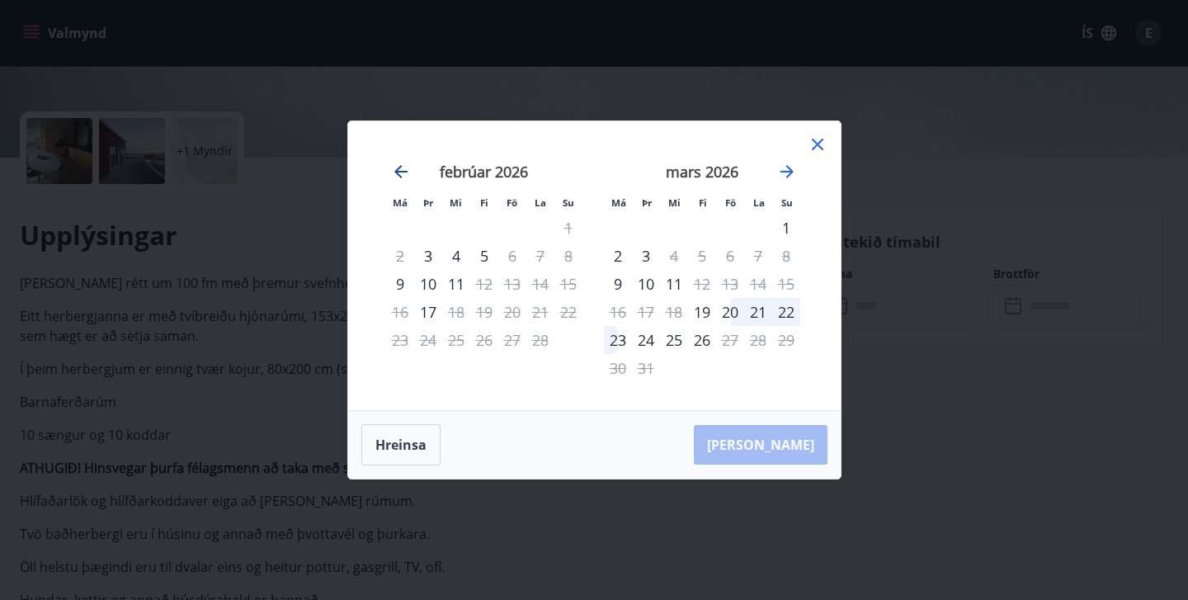
click at [398, 170] on icon "Move backward to switch to the previous month." at bounding box center [401, 172] width 20 height 20
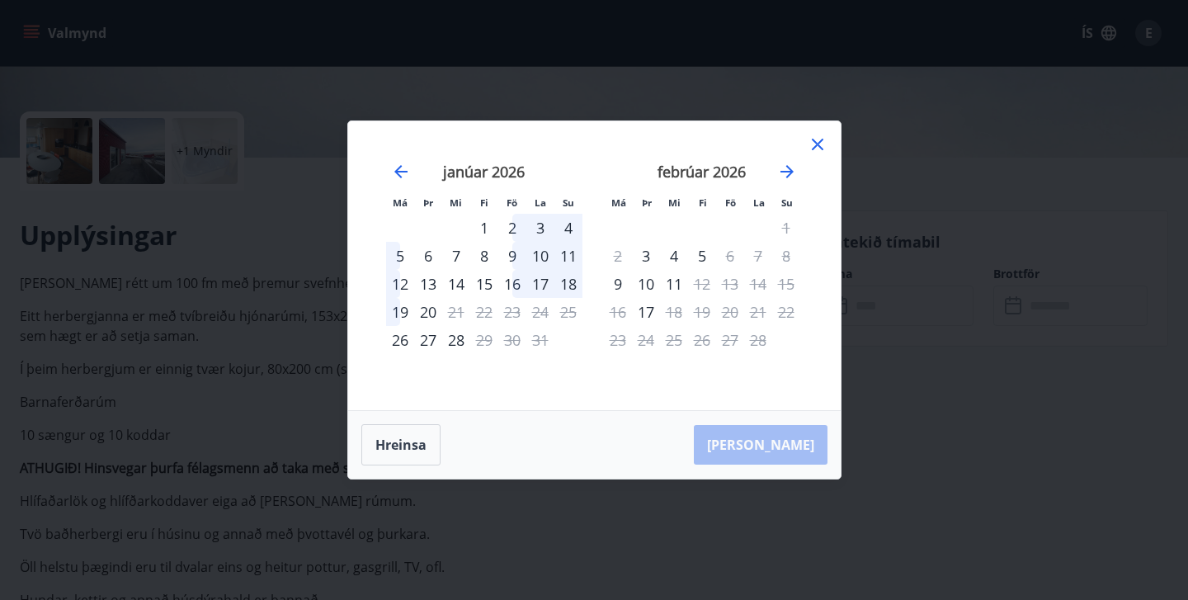
click at [484, 257] on div "8" at bounding box center [484, 256] width 28 height 28
click at [400, 287] on div "12" at bounding box center [400, 284] width 28 height 28
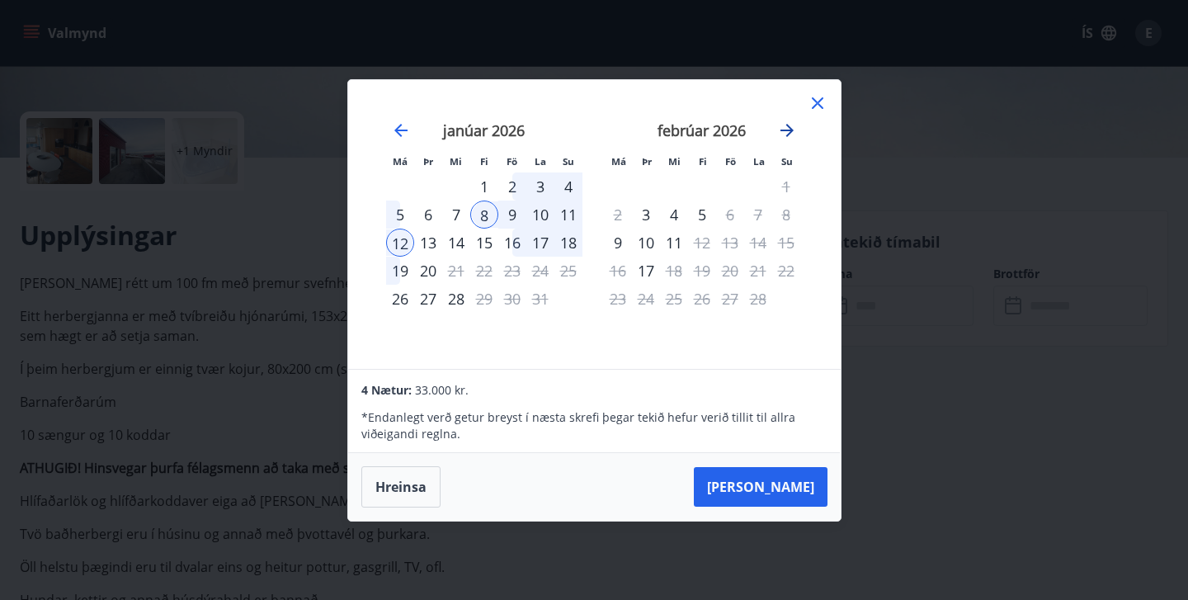
click at [789, 134] on icon "Move forward to switch to the next month." at bounding box center [787, 130] width 13 height 13
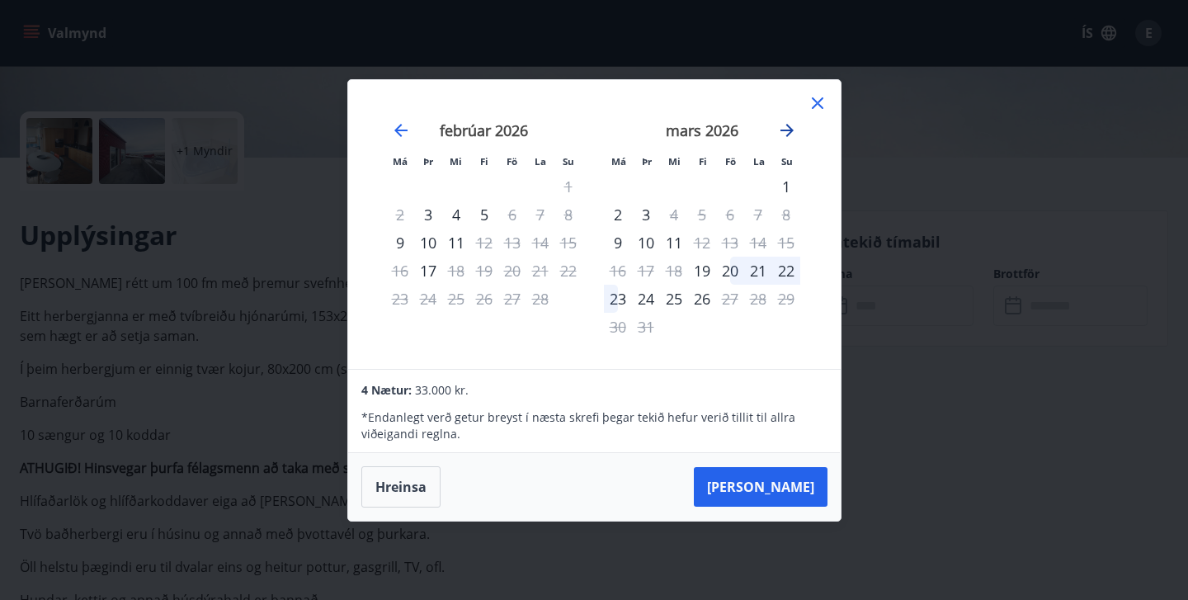
click at [789, 134] on icon "Move forward to switch to the next month." at bounding box center [787, 130] width 13 height 13
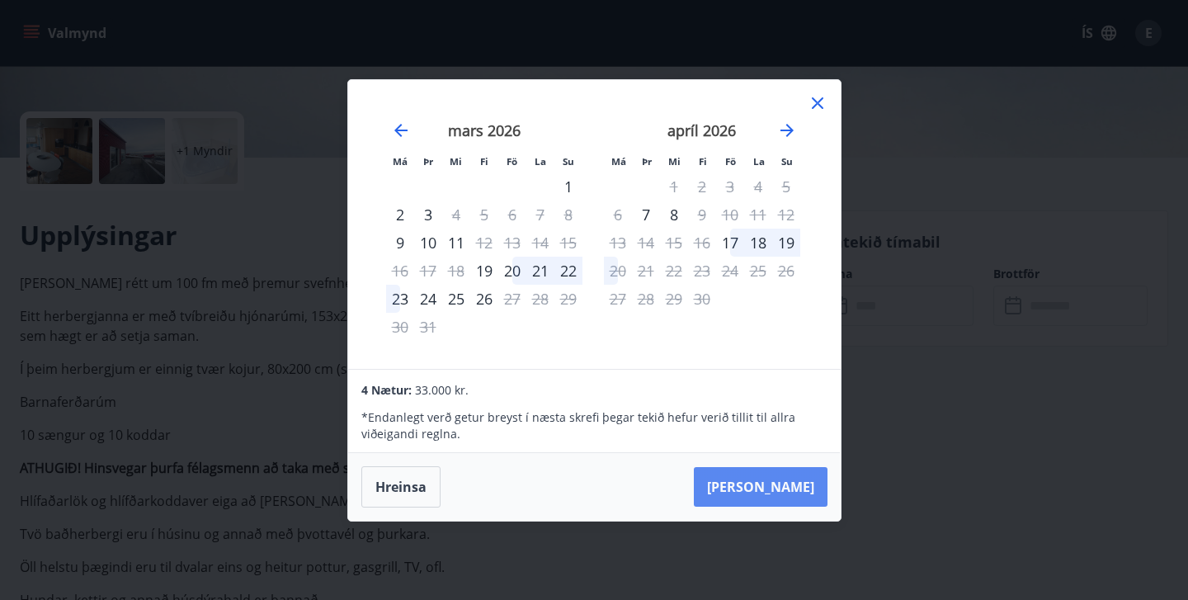
click at [775, 495] on button "Taka Frá" at bounding box center [761, 487] width 134 height 40
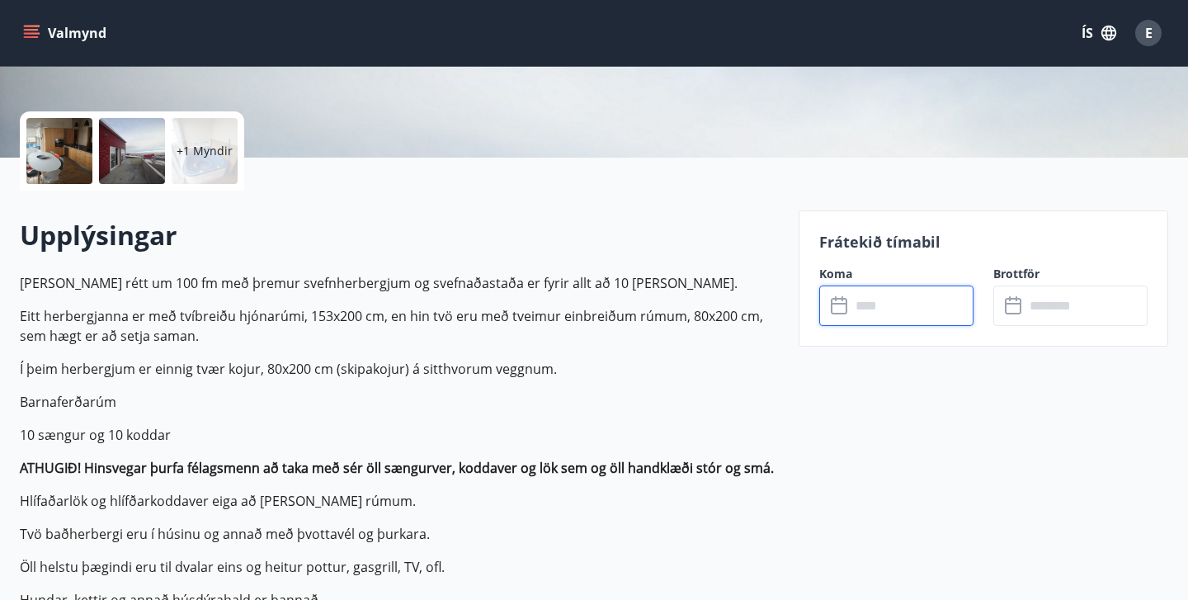
type input "******"
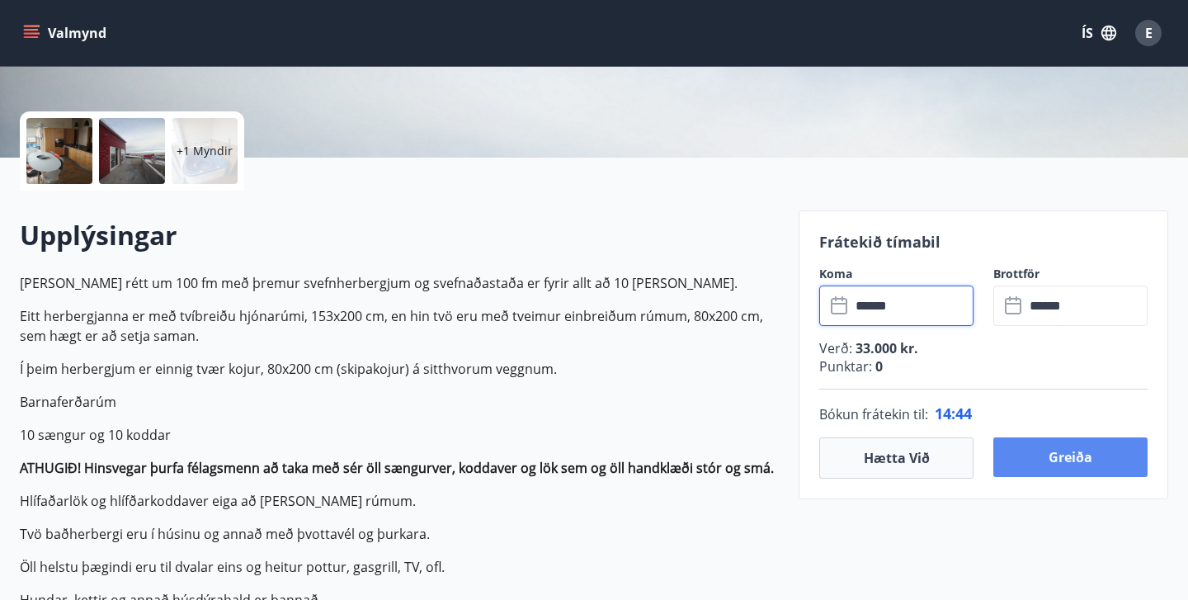
click at [1084, 455] on button "Greiða" at bounding box center [1071, 457] width 154 height 40
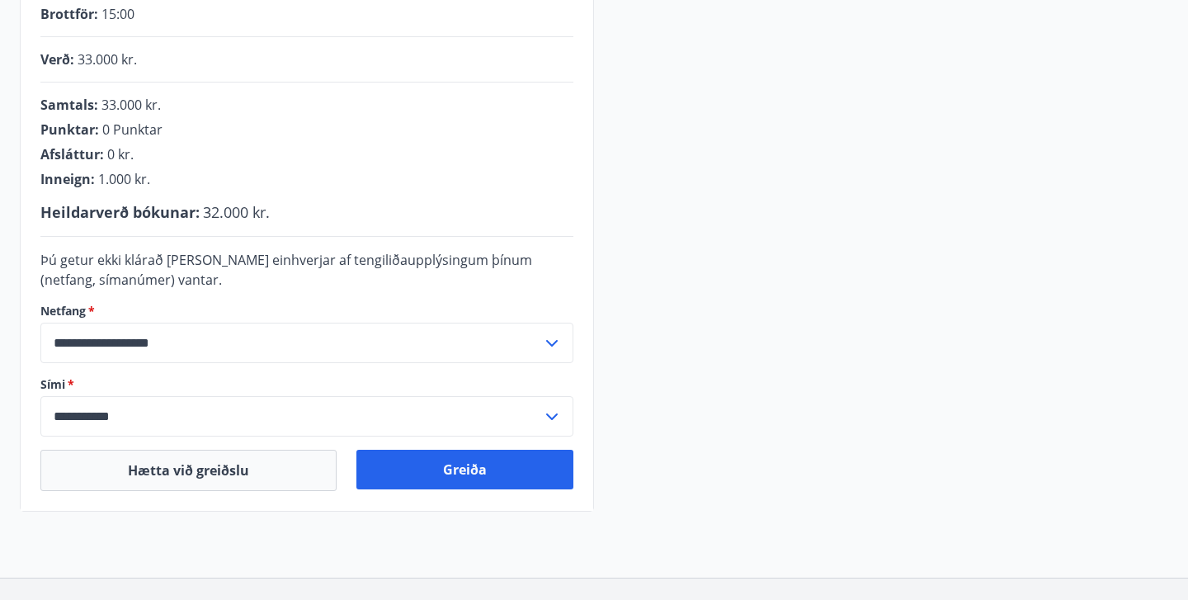
scroll to position [447, 0]
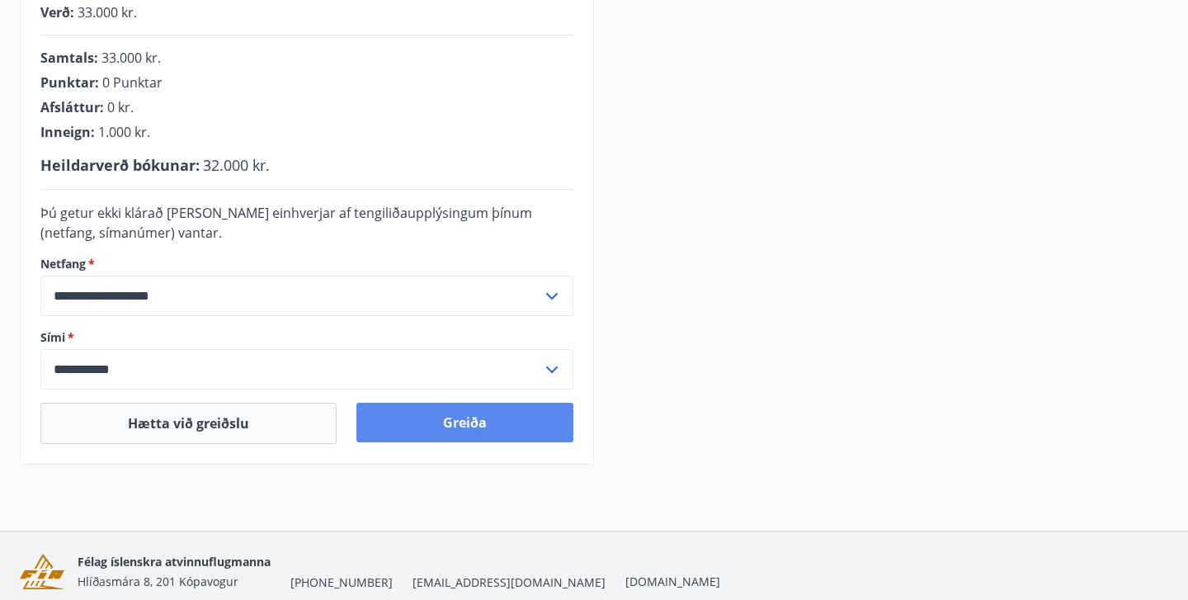
click at [457, 422] on button "Greiða" at bounding box center [464, 423] width 217 height 40
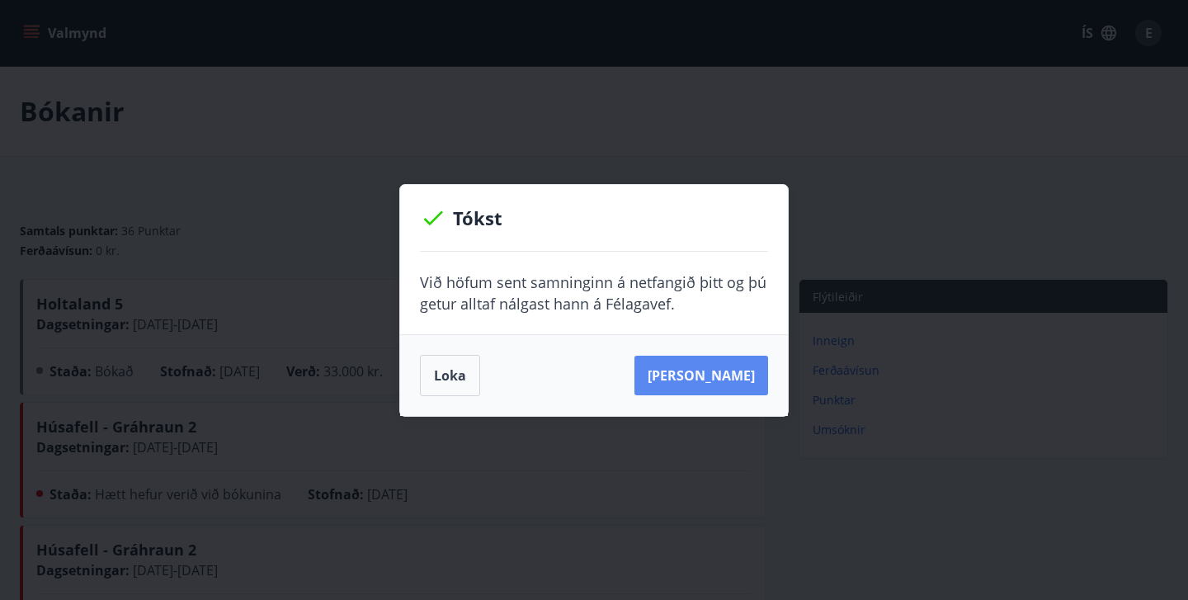
click at [712, 376] on button "Sjá samning" at bounding box center [702, 376] width 134 height 40
click at [463, 394] on button "Loka" at bounding box center [450, 375] width 60 height 41
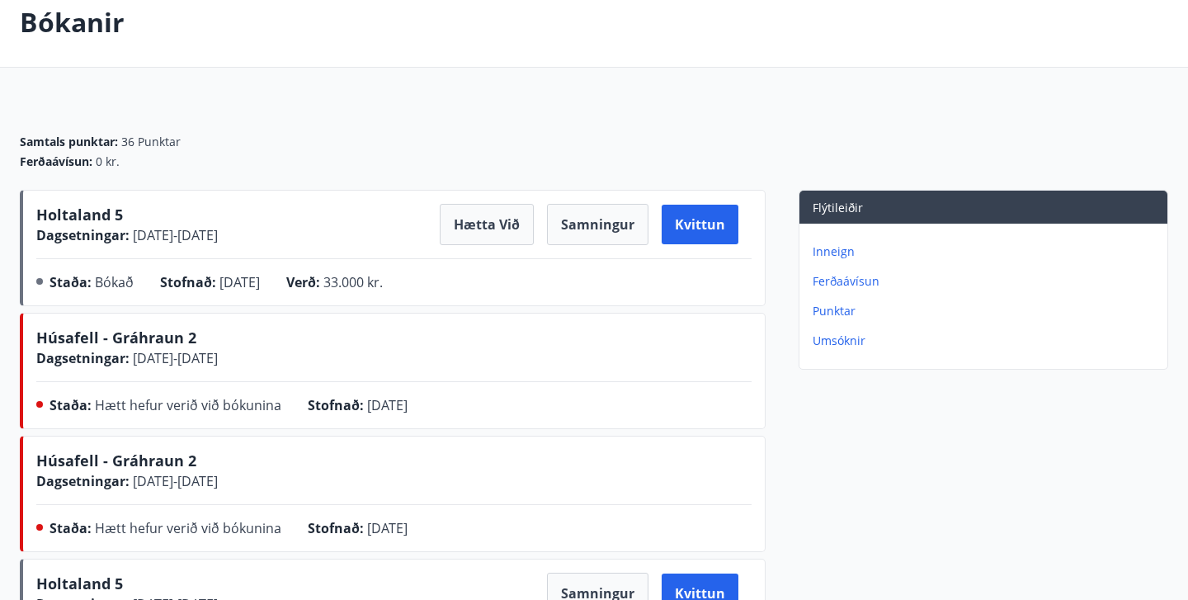
scroll to position [87, 0]
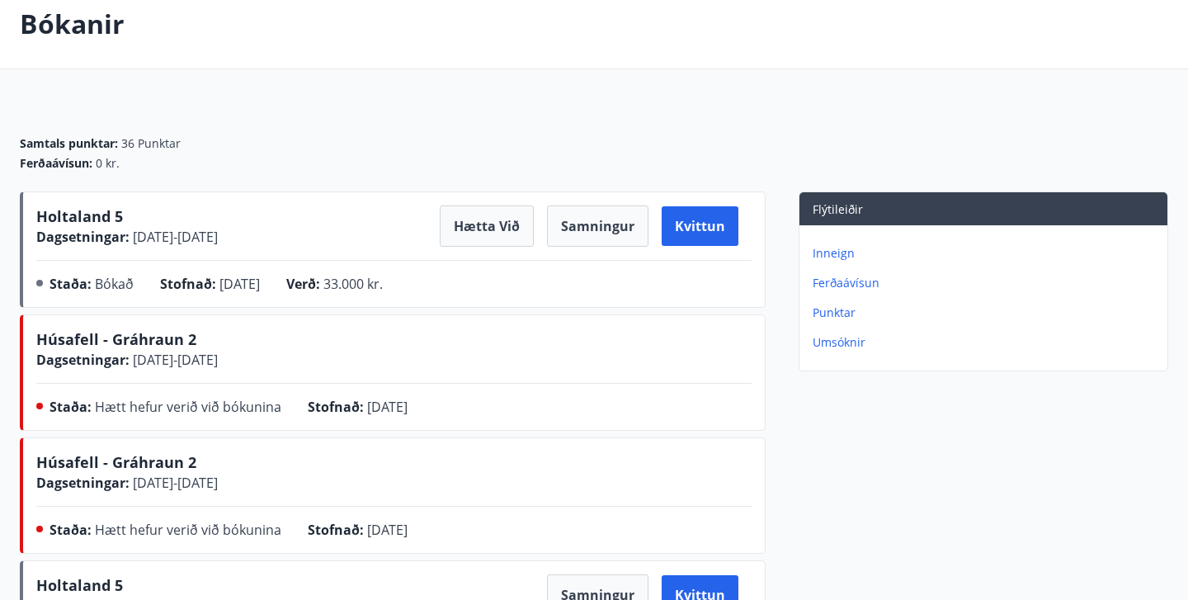
click at [843, 286] on p "Ferðaávísun" at bounding box center [987, 283] width 348 height 17
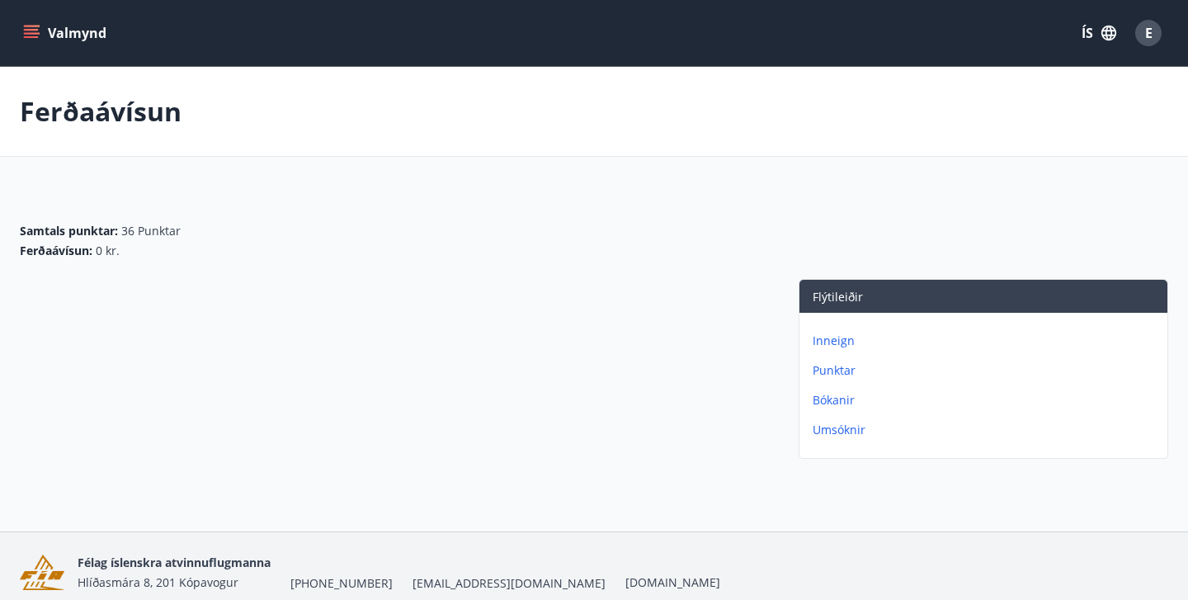
click at [825, 370] on p "Punktar" at bounding box center [987, 370] width 348 height 17
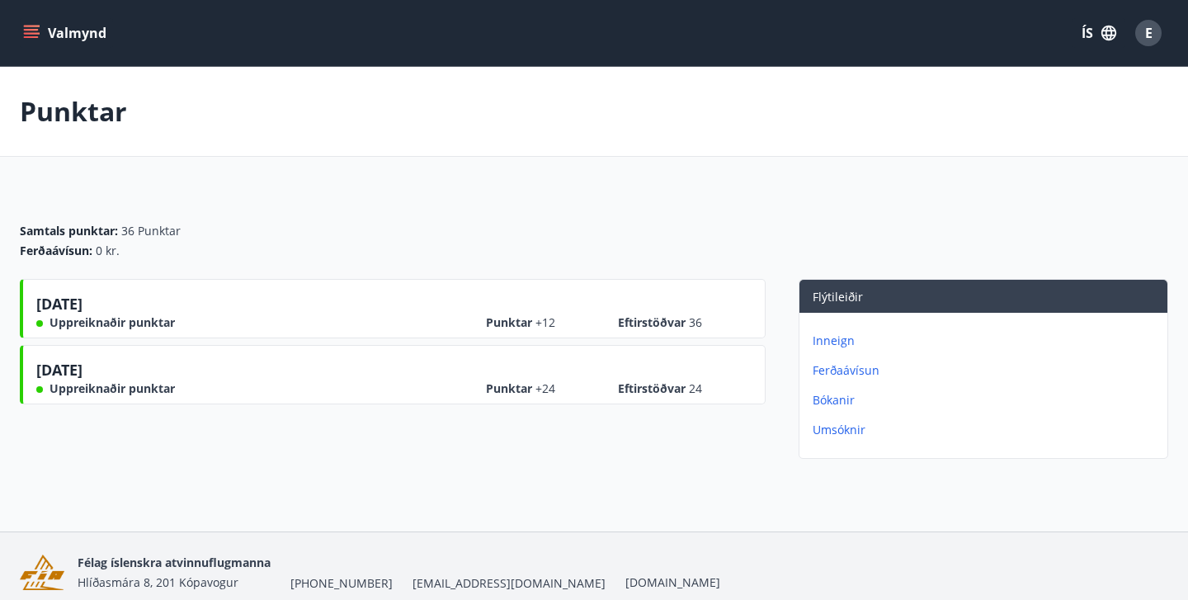
click at [303, 379] on div "03.09.2024 Uppreiknaðir punktar Punktar +24 Eftirstöðvar 24" at bounding box center [393, 378] width 715 height 38
click at [44, 390] on div "Uppreiknaðir punktar" at bounding box center [105, 388] width 139 height 17
click at [78, 31] on button "Valmynd" at bounding box center [66, 33] width 93 height 30
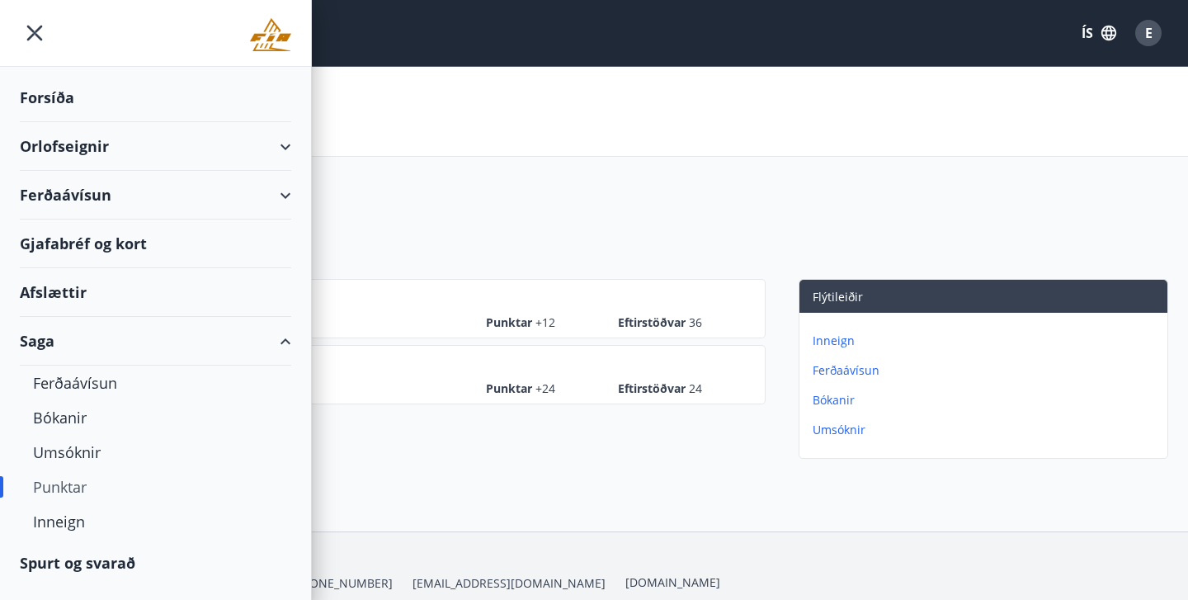
click at [290, 116] on div "Forsíða" at bounding box center [155, 97] width 271 height 49
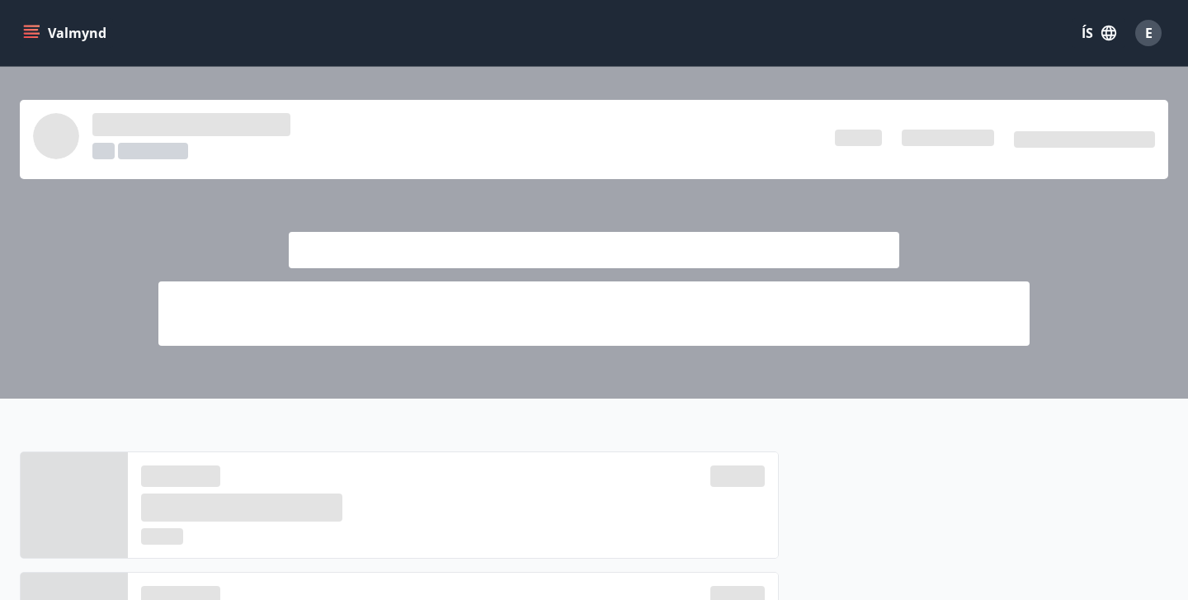
click at [25, 26] on icon "menu" at bounding box center [33, 27] width 18 height 2
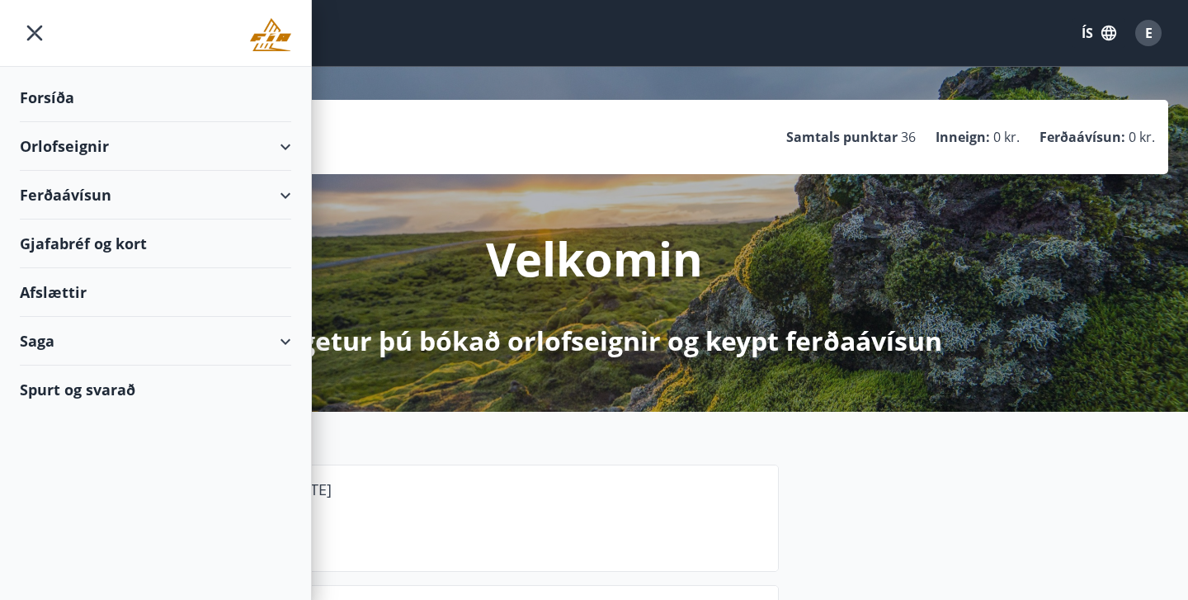
click at [503, 106] on div "E Eyþór Már Magnússon Kennitala 030990-2509 Samtals punktar 36 Inneign : 0 kr. …" at bounding box center [594, 137] width 1149 height 74
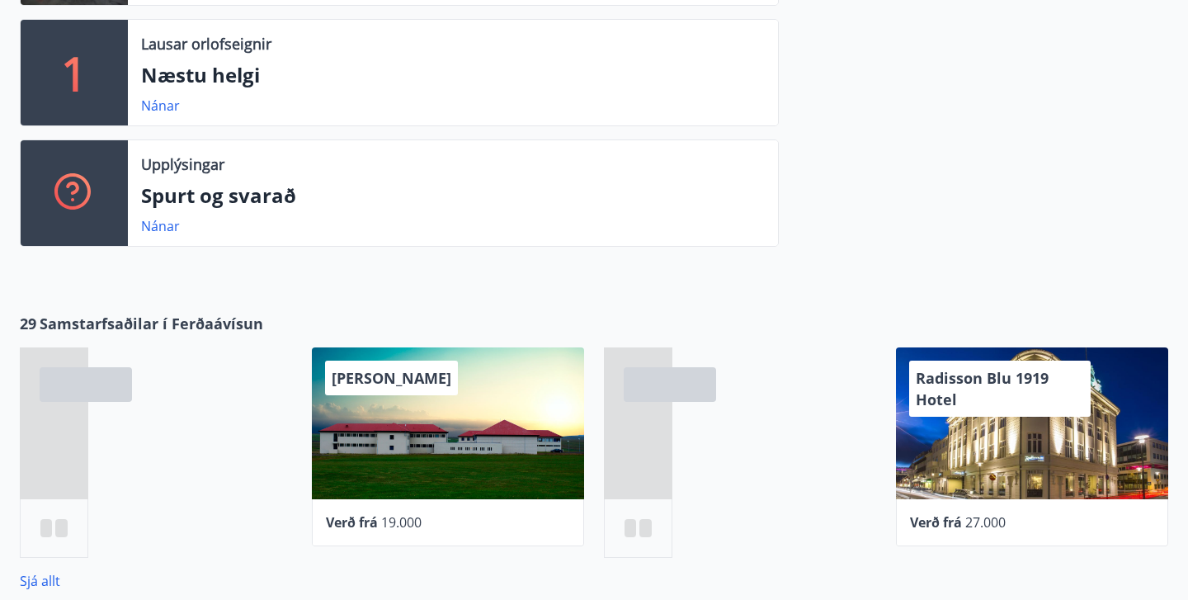
scroll to position [571, 0]
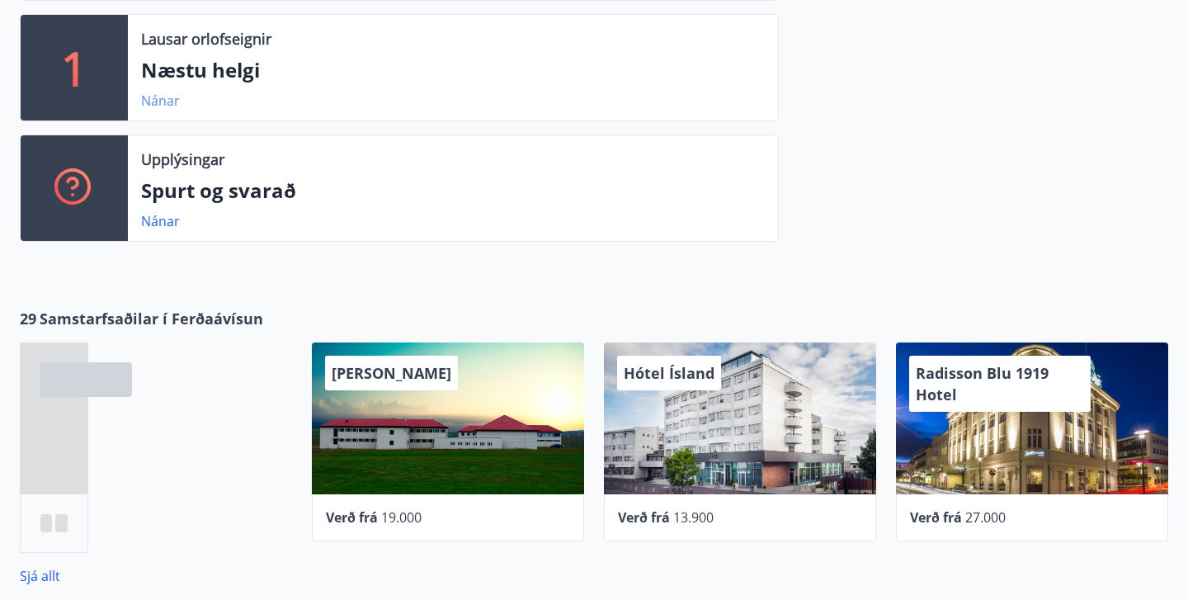
click at [153, 108] on link "Nánar" at bounding box center [160, 101] width 39 height 18
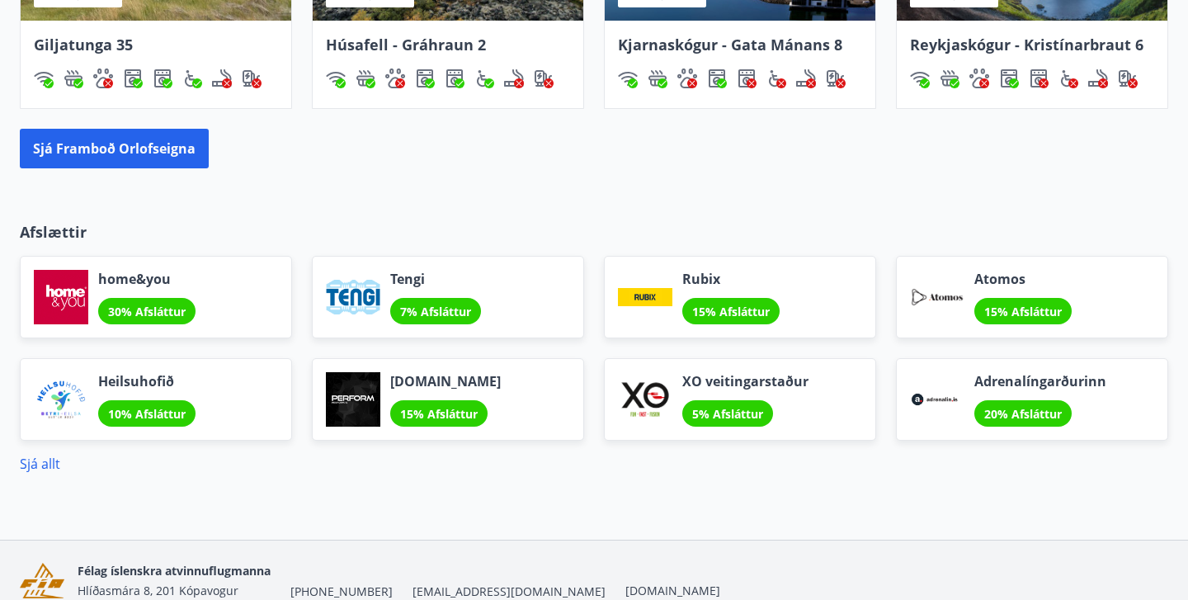
scroll to position [1404, 0]
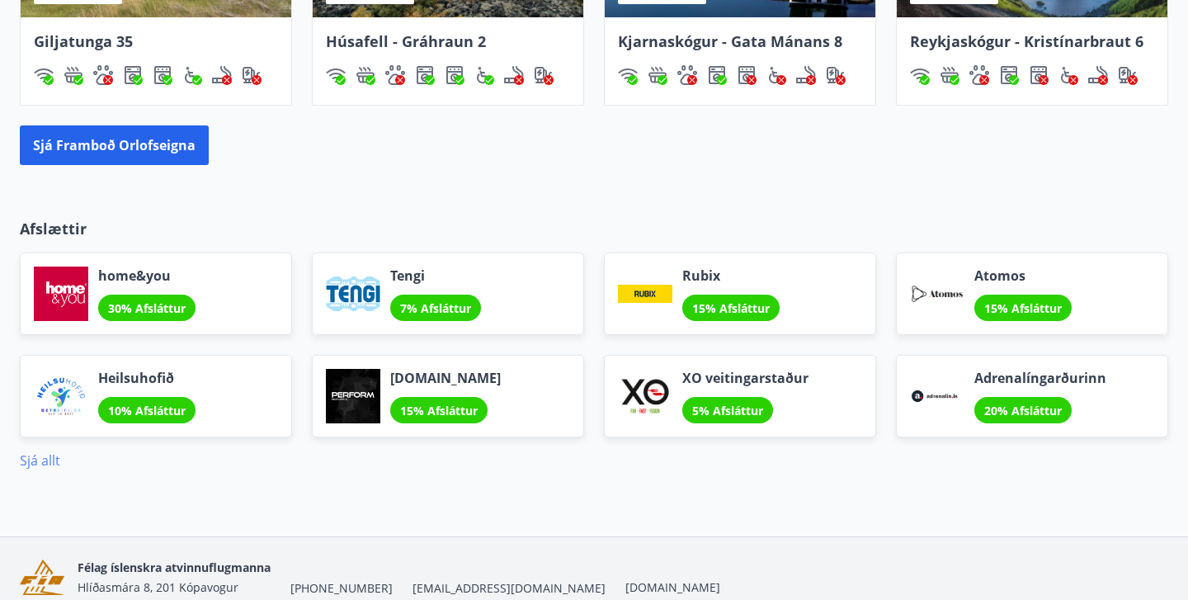
click at [28, 460] on link "Sjá allt" at bounding box center [40, 460] width 40 height 18
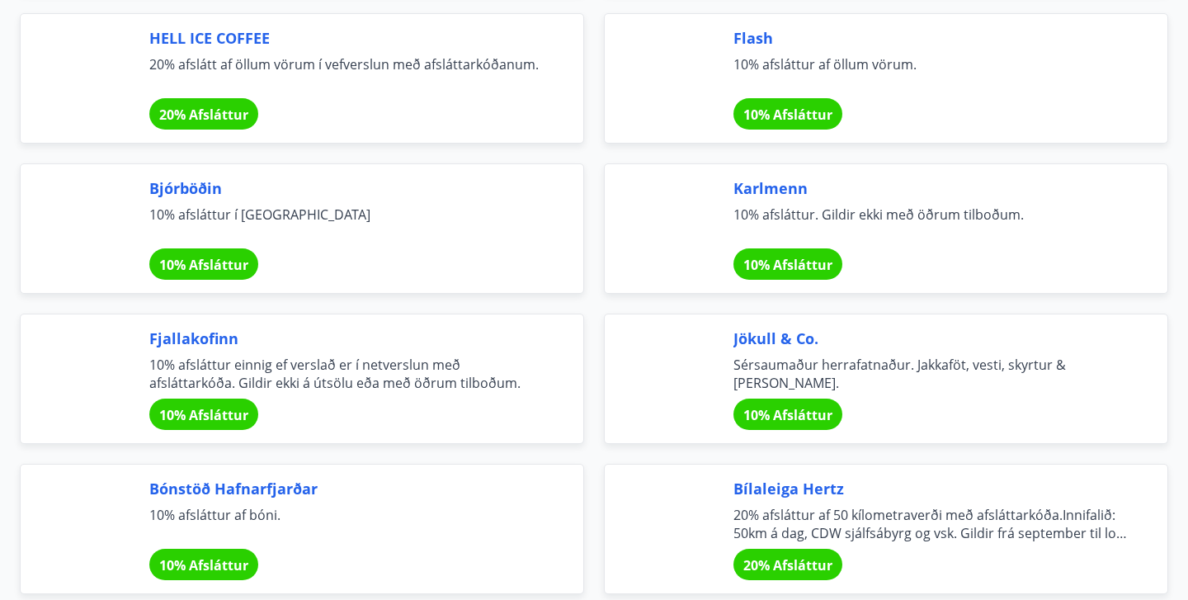
scroll to position [5154, 0]
